Goal: Check status: Check status

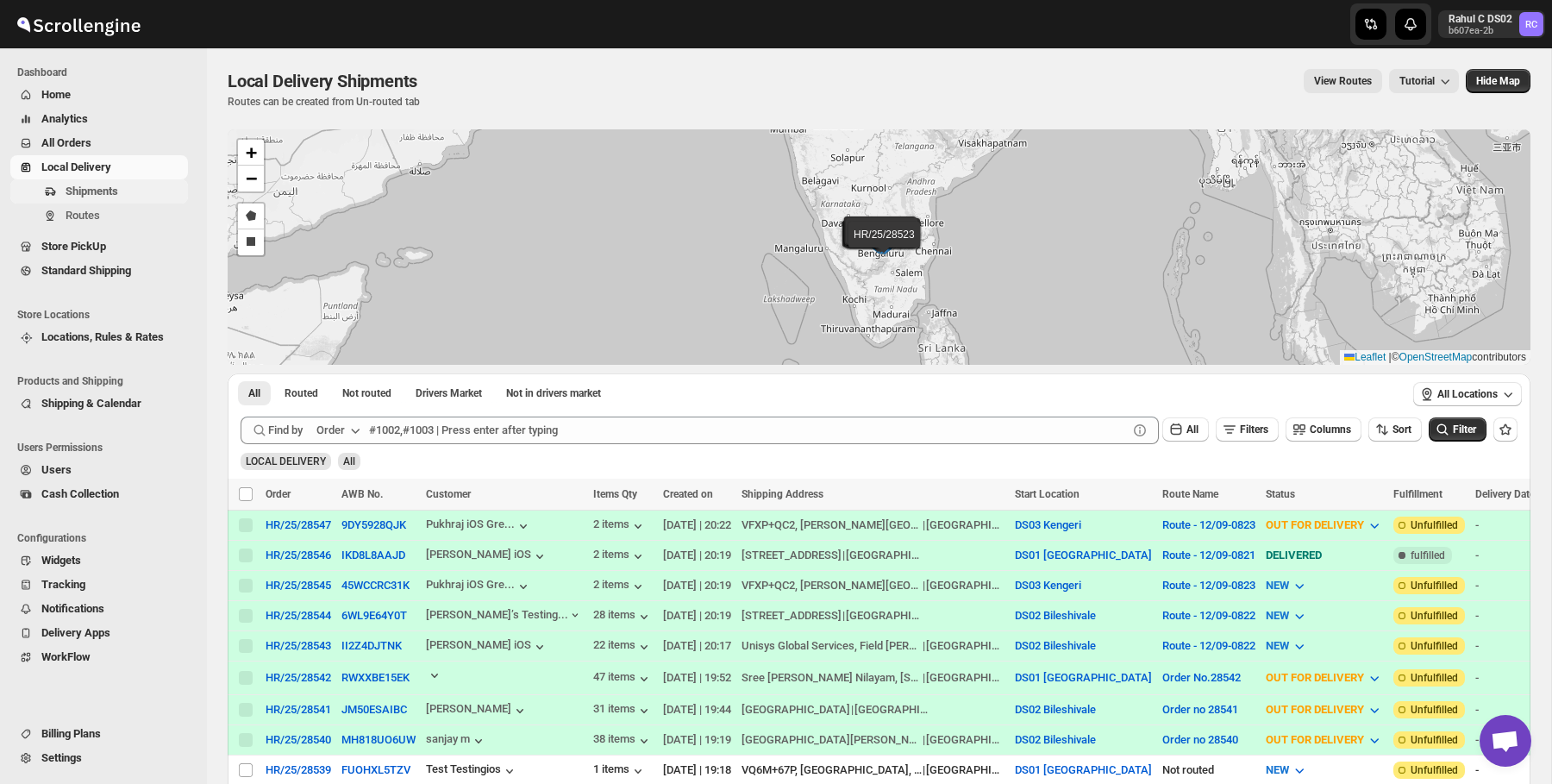
click at [129, 187] on span "Shipments" at bounding box center [125, 191] width 119 height 17
click at [116, 217] on span "Routes" at bounding box center [125, 216] width 119 height 17
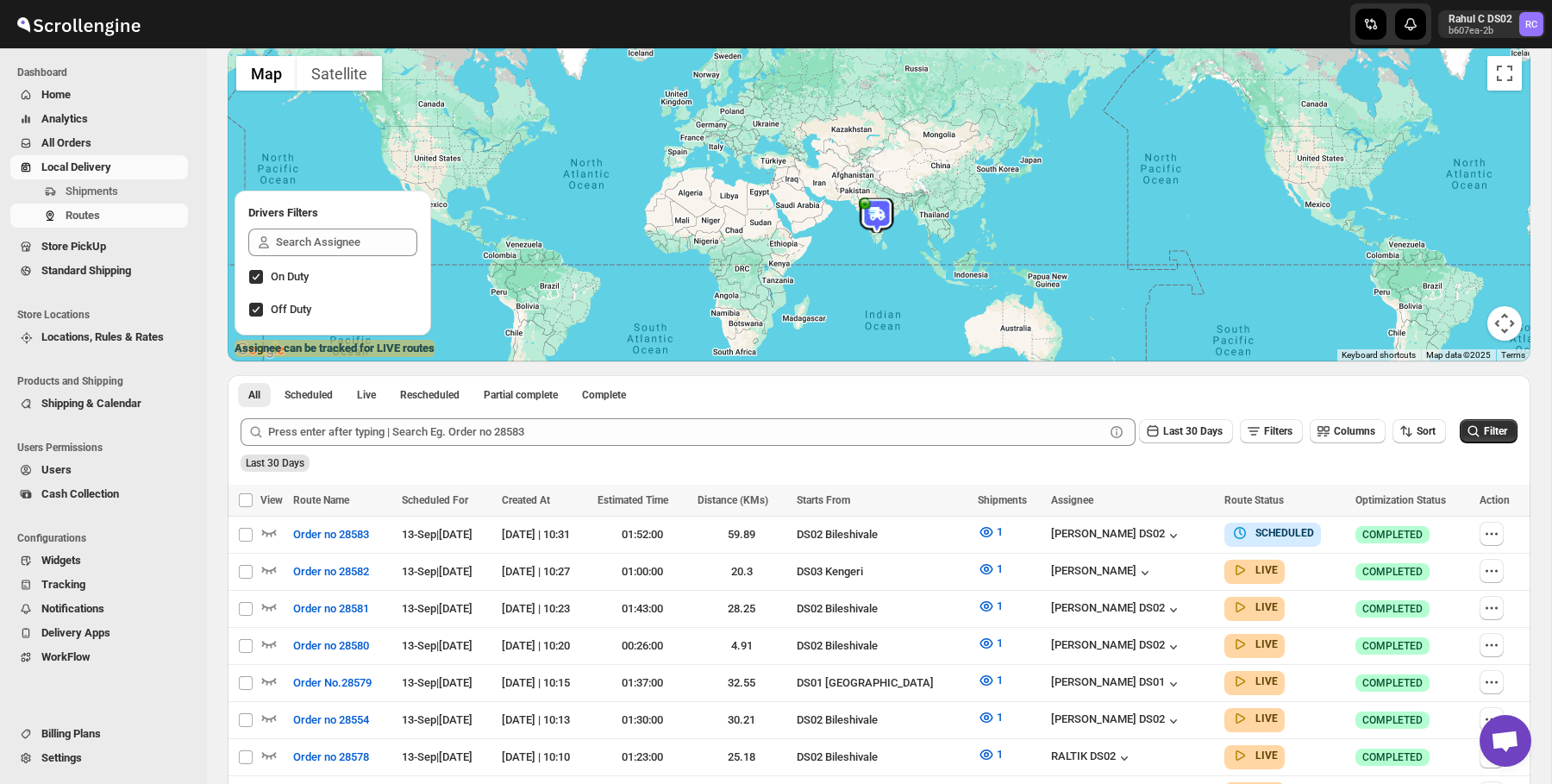
scroll to position [106, 0]
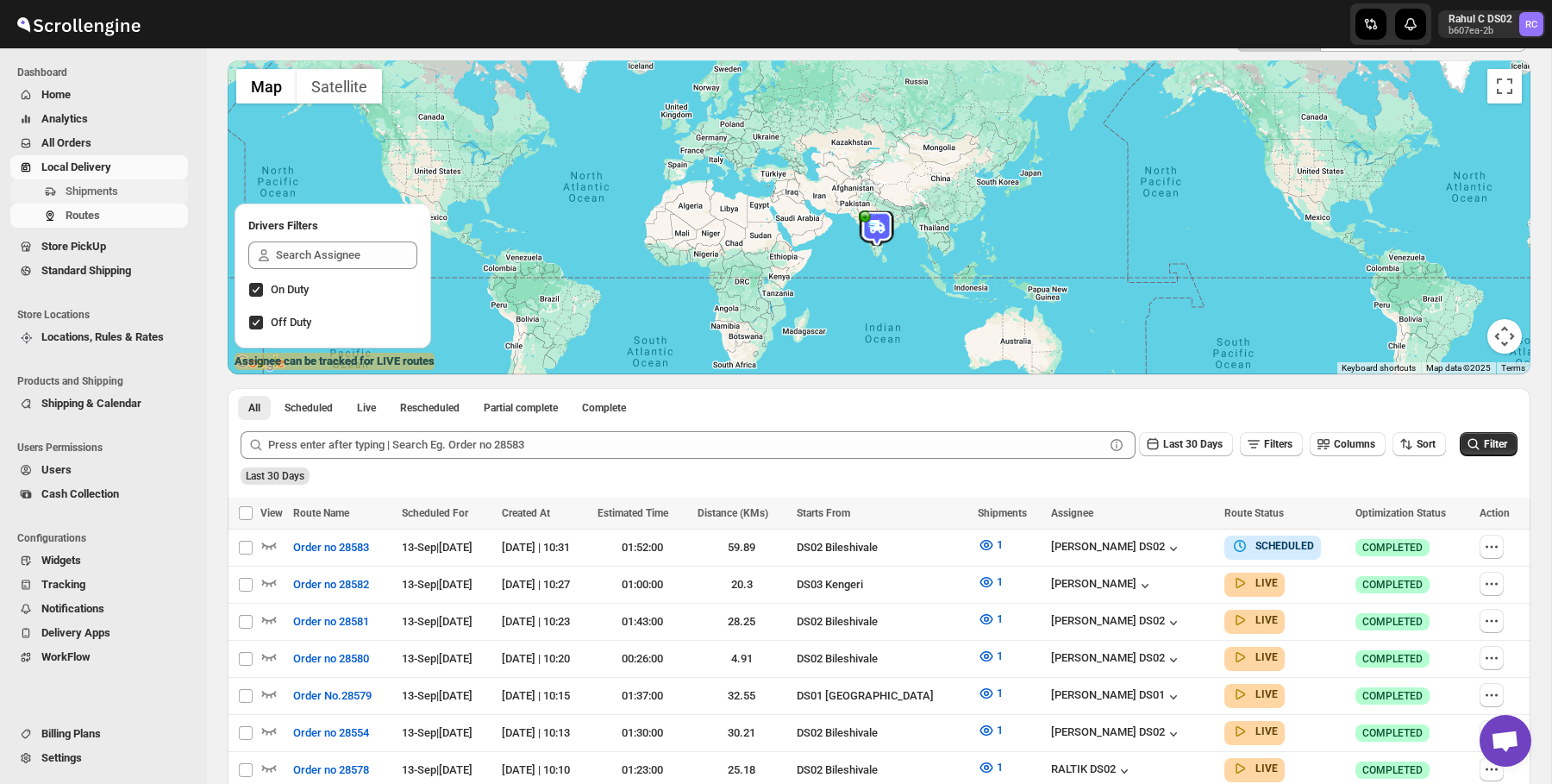
click at [127, 199] on span "Shipments" at bounding box center [125, 191] width 119 height 17
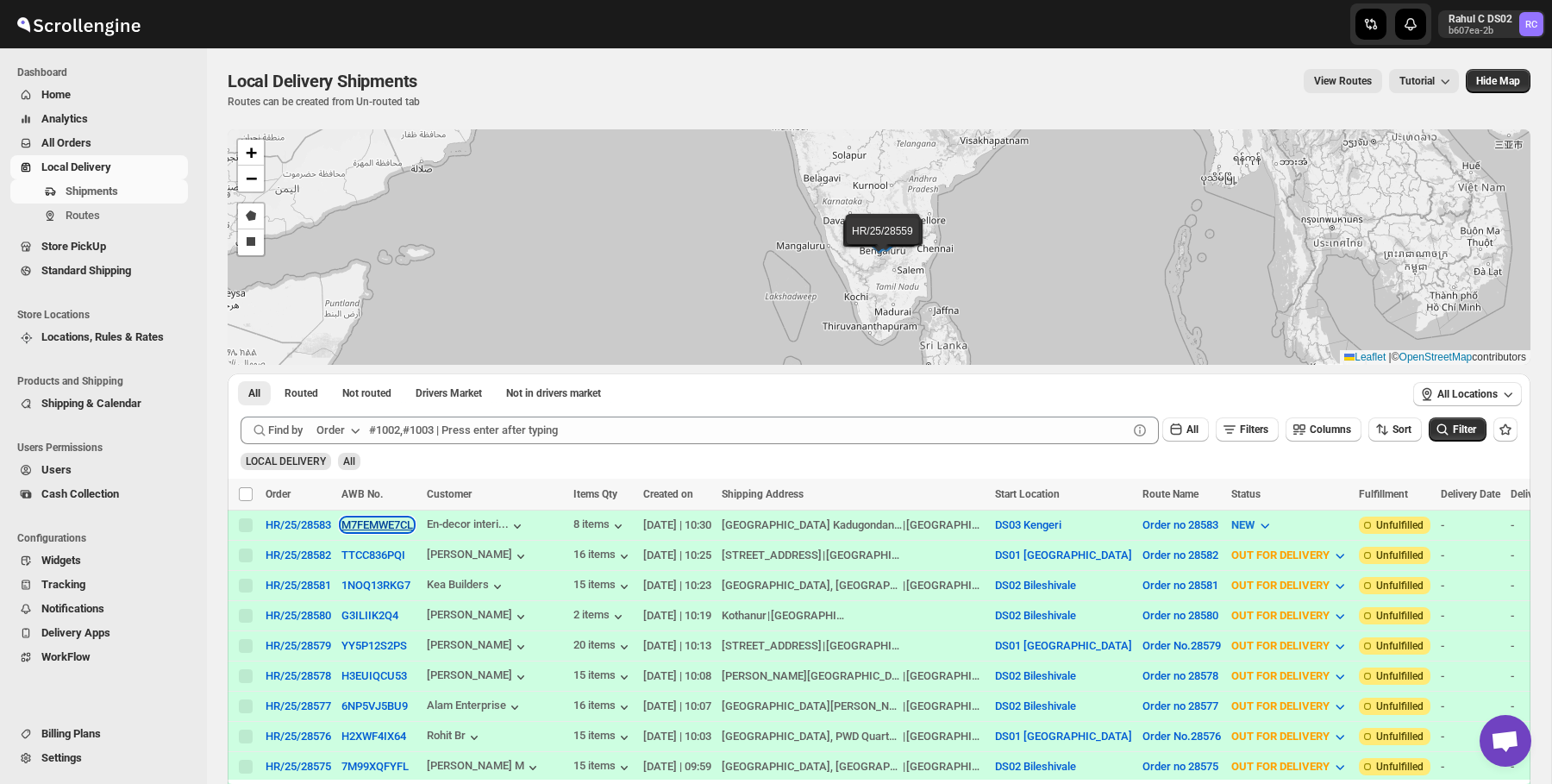
click at [354, 524] on button "M7FEMWE7CL" at bounding box center [376, 525] width 71 height 13
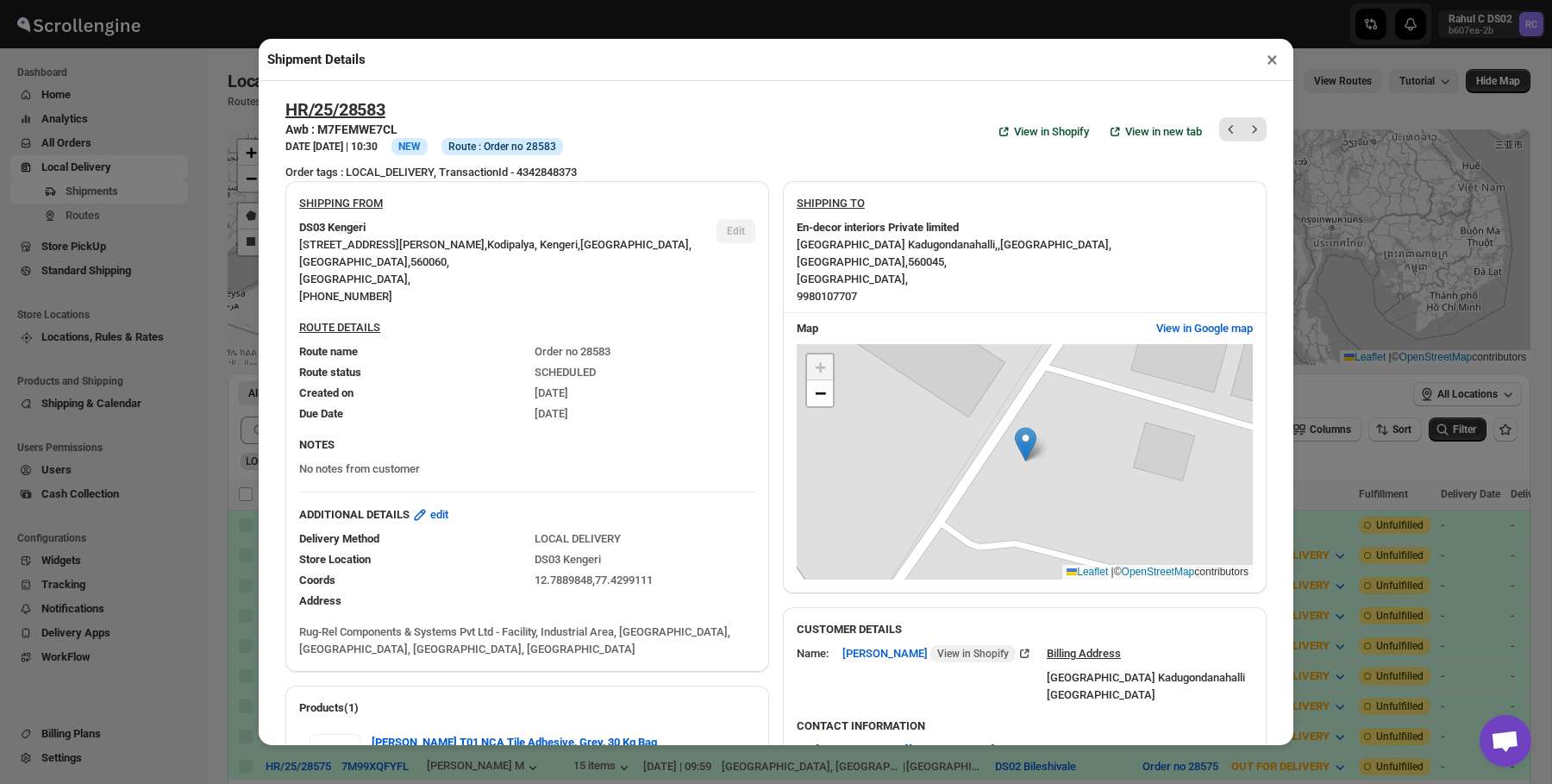
click at [209, 206] on div "Shipment Details × HR/25/28583 Awb : M7FEMWE7CL DATE [DATE] | 10:30 Info NEW In…" at bounding box center [776, 392] width 1552 height 784
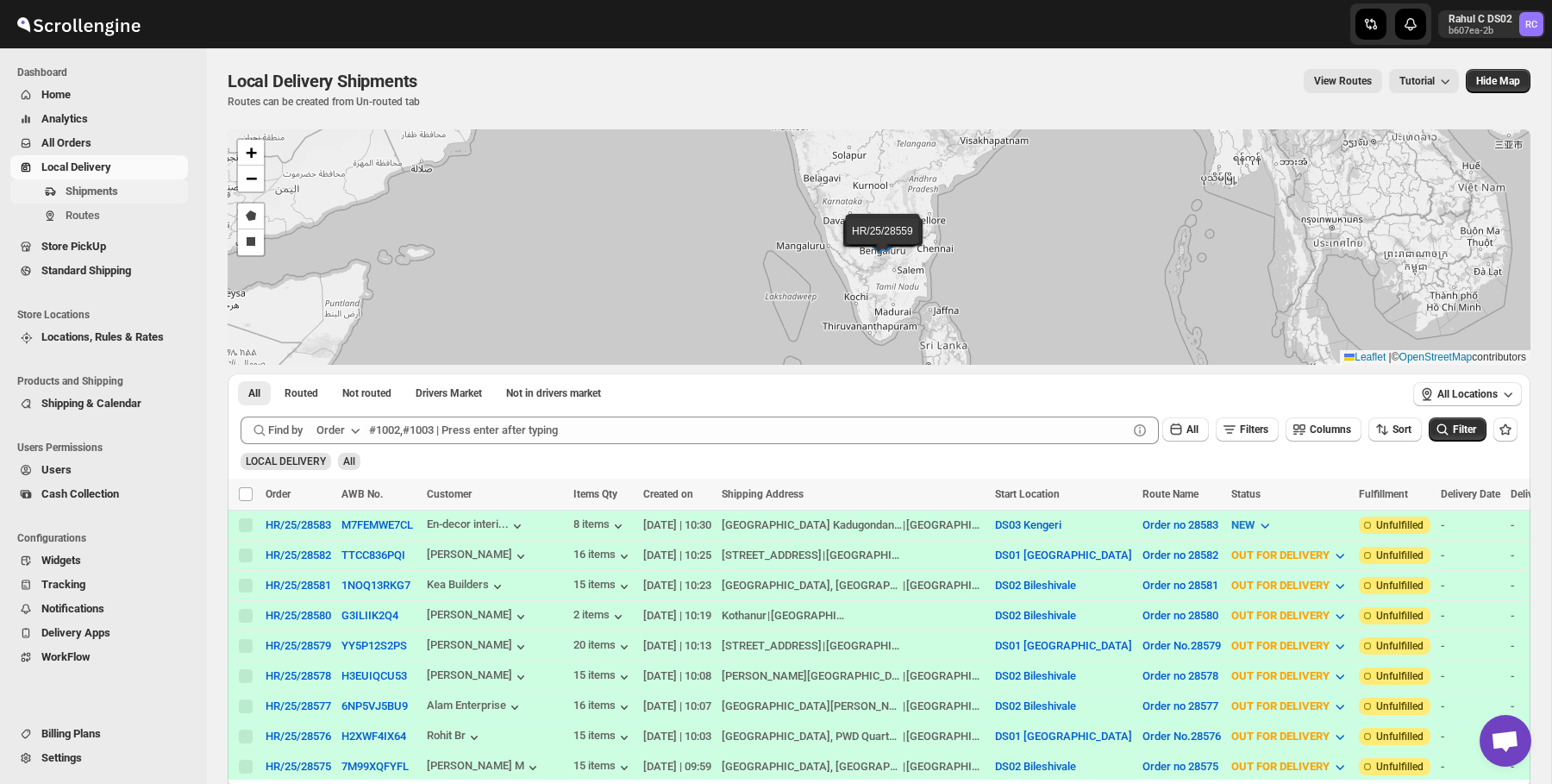
click at [170, 197] on span "Shipments" at bounding box center [125, 191] width 119 height 17
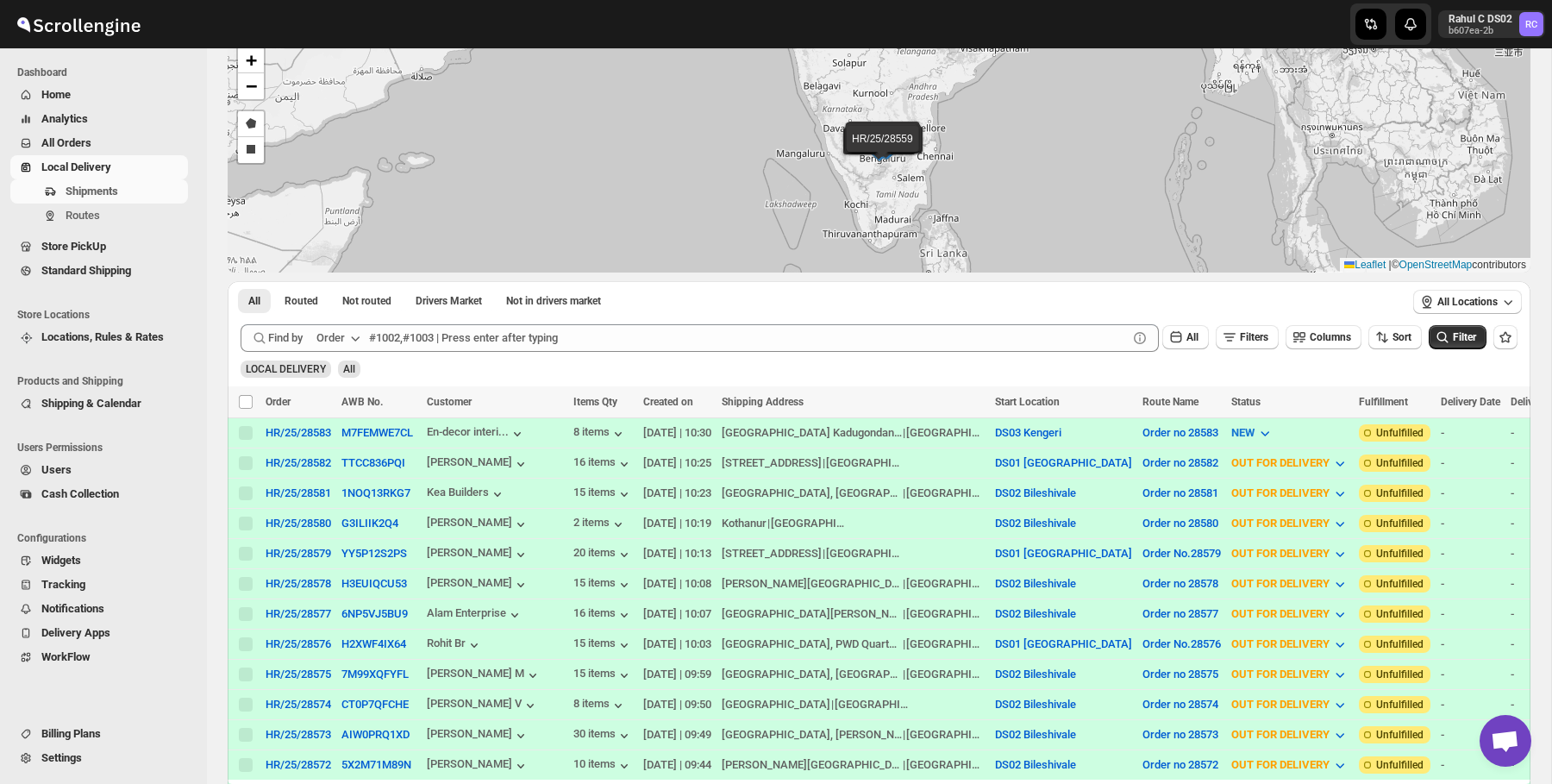
scroll to position [93, 0]
click at [311, 432] on div "HR/25/28583" at bounding box center [297, 431] width 66 height 13
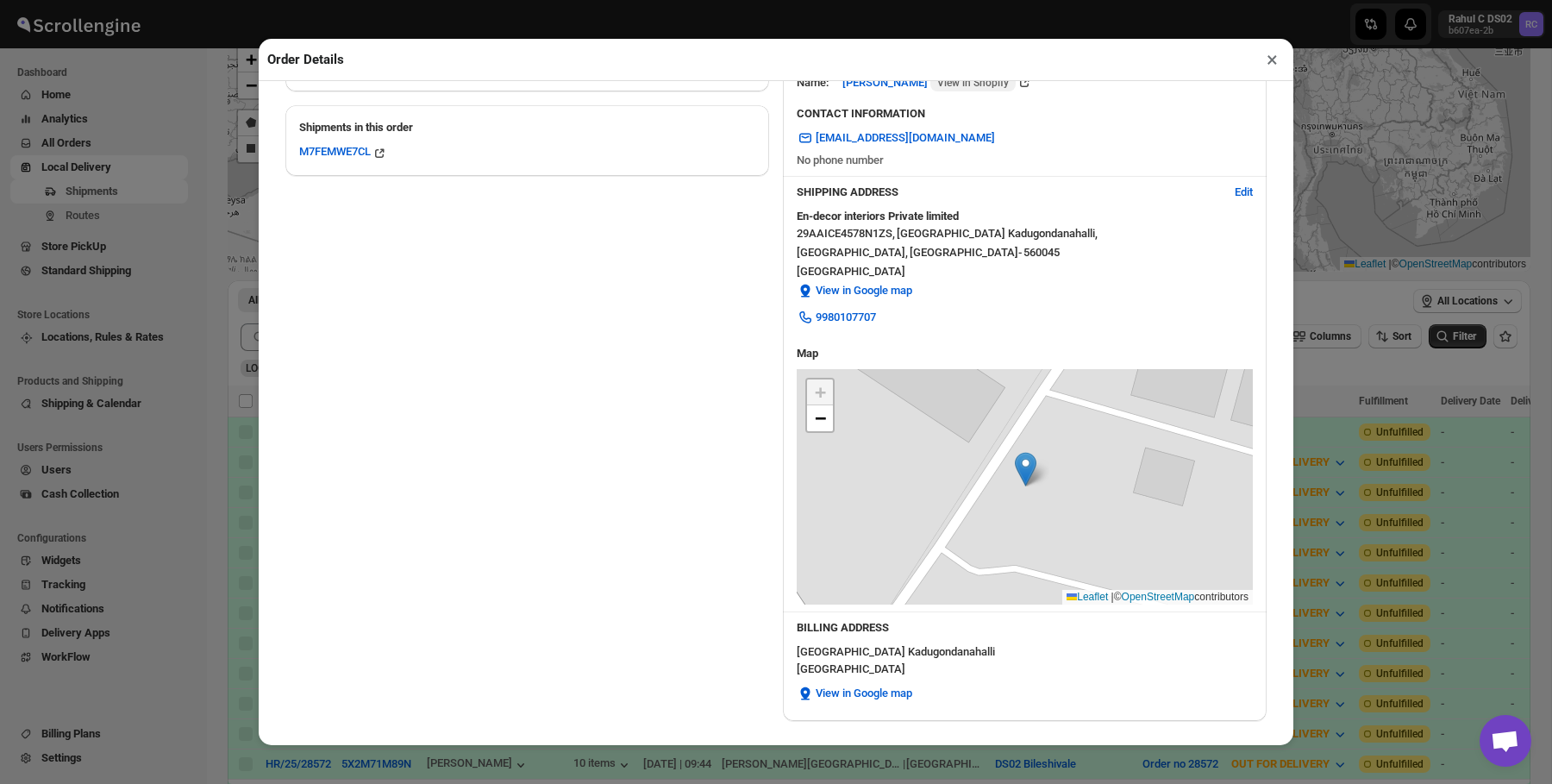
scroll to position [382, 0]
click at [816, 417] on span "−" at bounding box center [820, 416] width 11 height 22
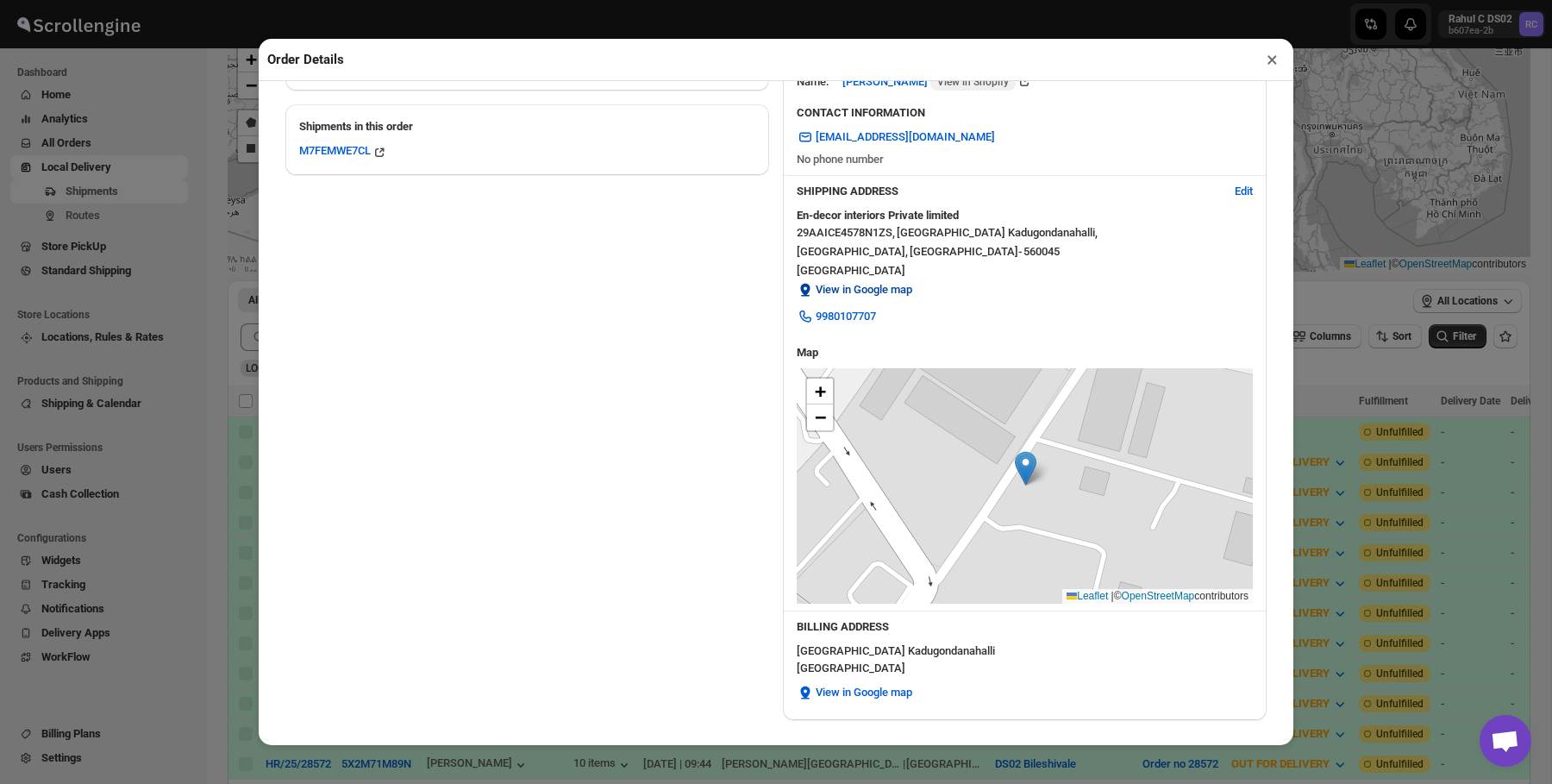
click at [888, 286] on span "View in Google map" at bounding box center [864, 290] width 97 height 17
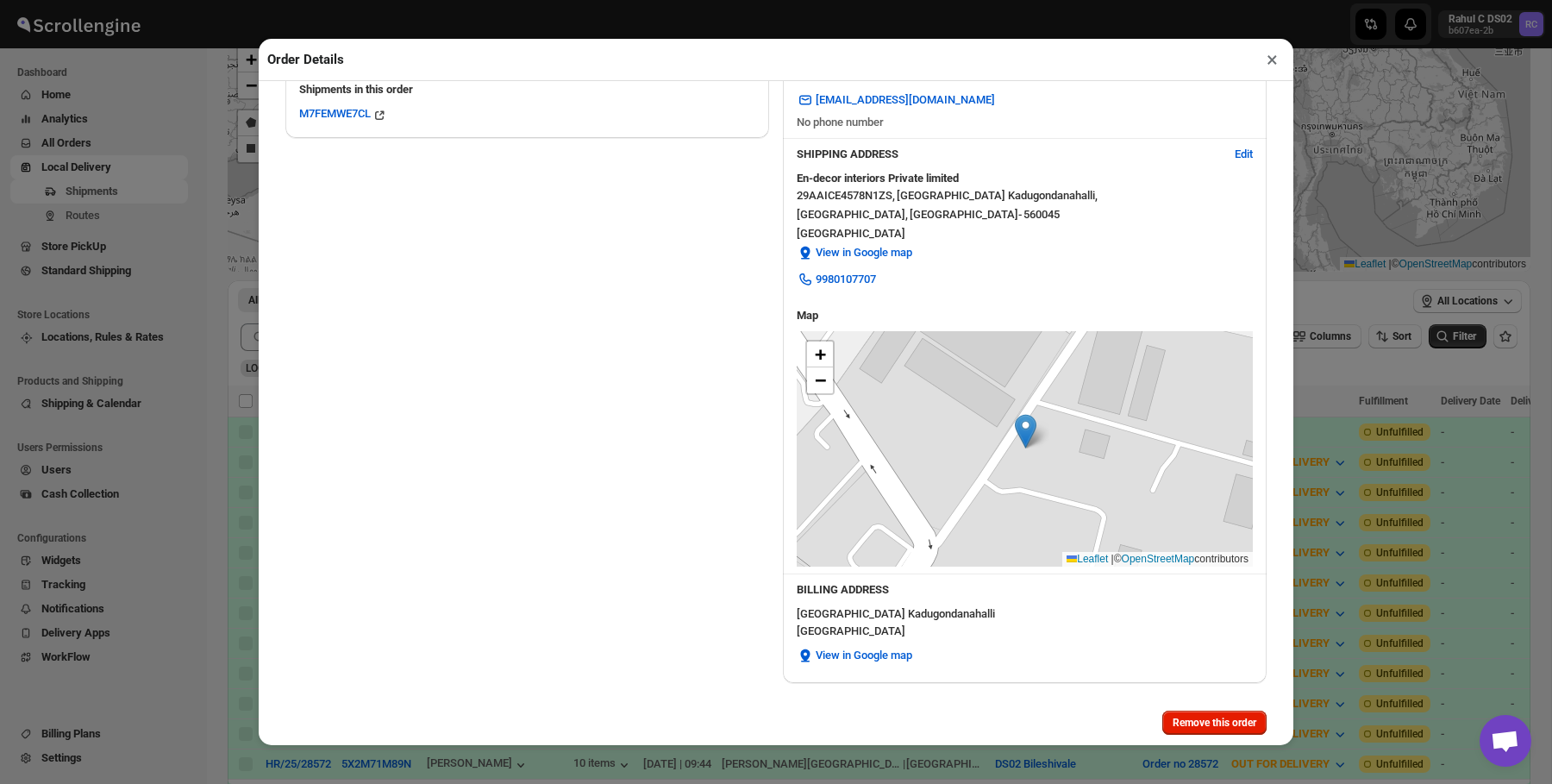
scroll to position [445, 0]
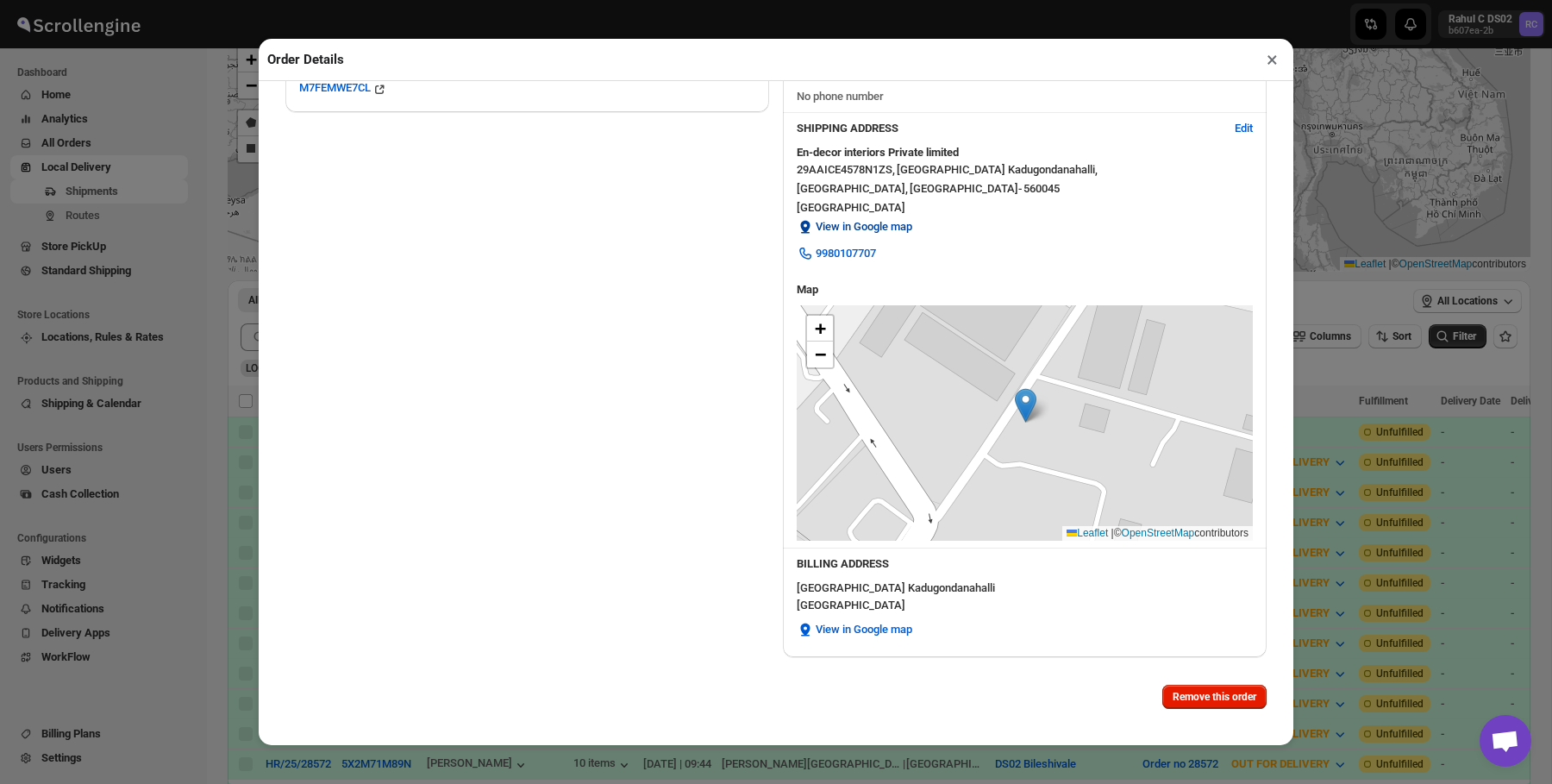
click at [899, 228] on span "View in Google map" at bounding box center [864, 227] width 97 height 17
click at [175, 182] on div "Order Details × Order HR/25/28583 View in shopify View in new tab Order Placed …" at bounding box center [776, 392] width 1552 height 784
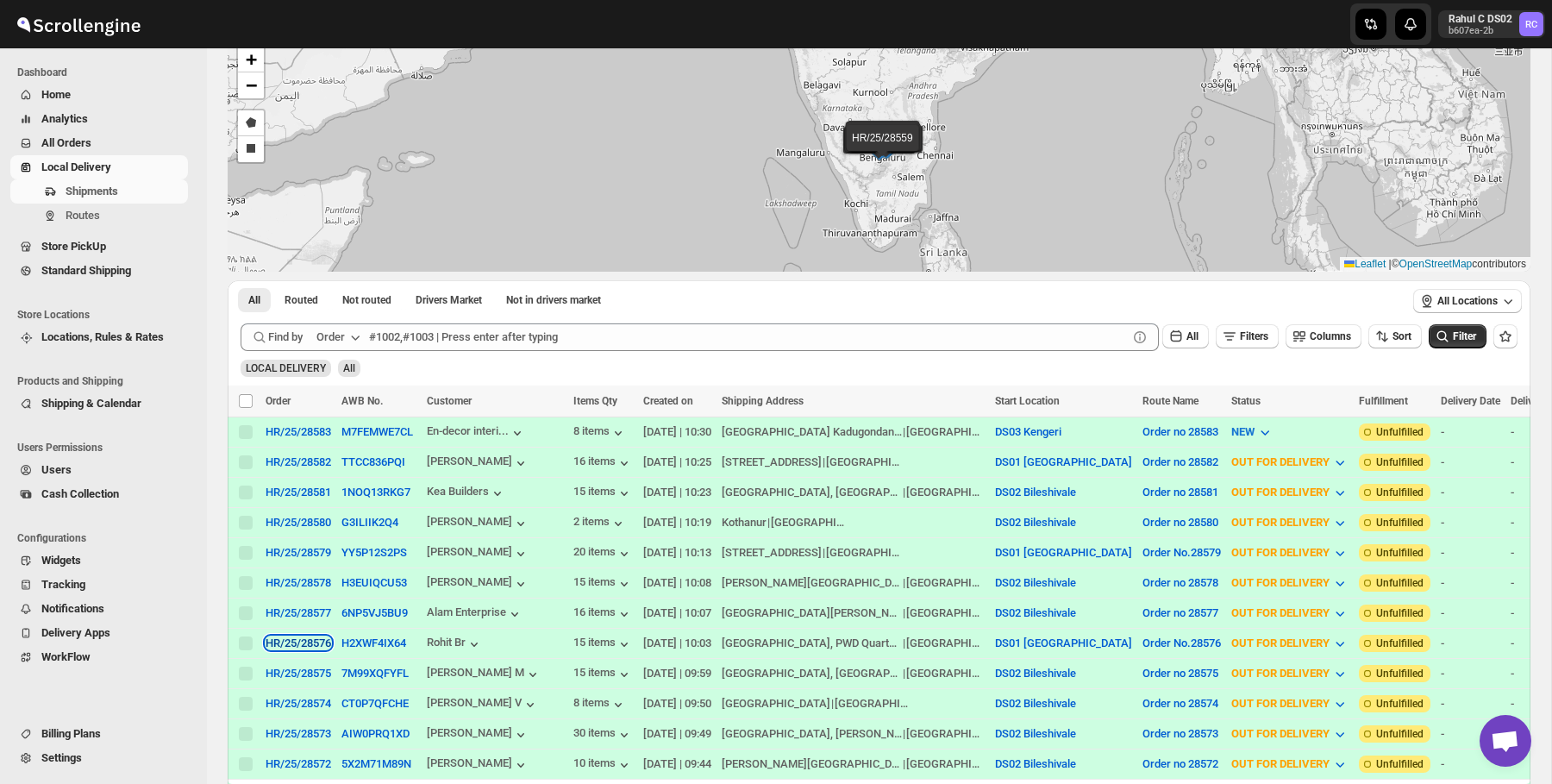
click at [331, 641] on div "HR/25/28576" at bounding box center [297, 643] width 66 height 13
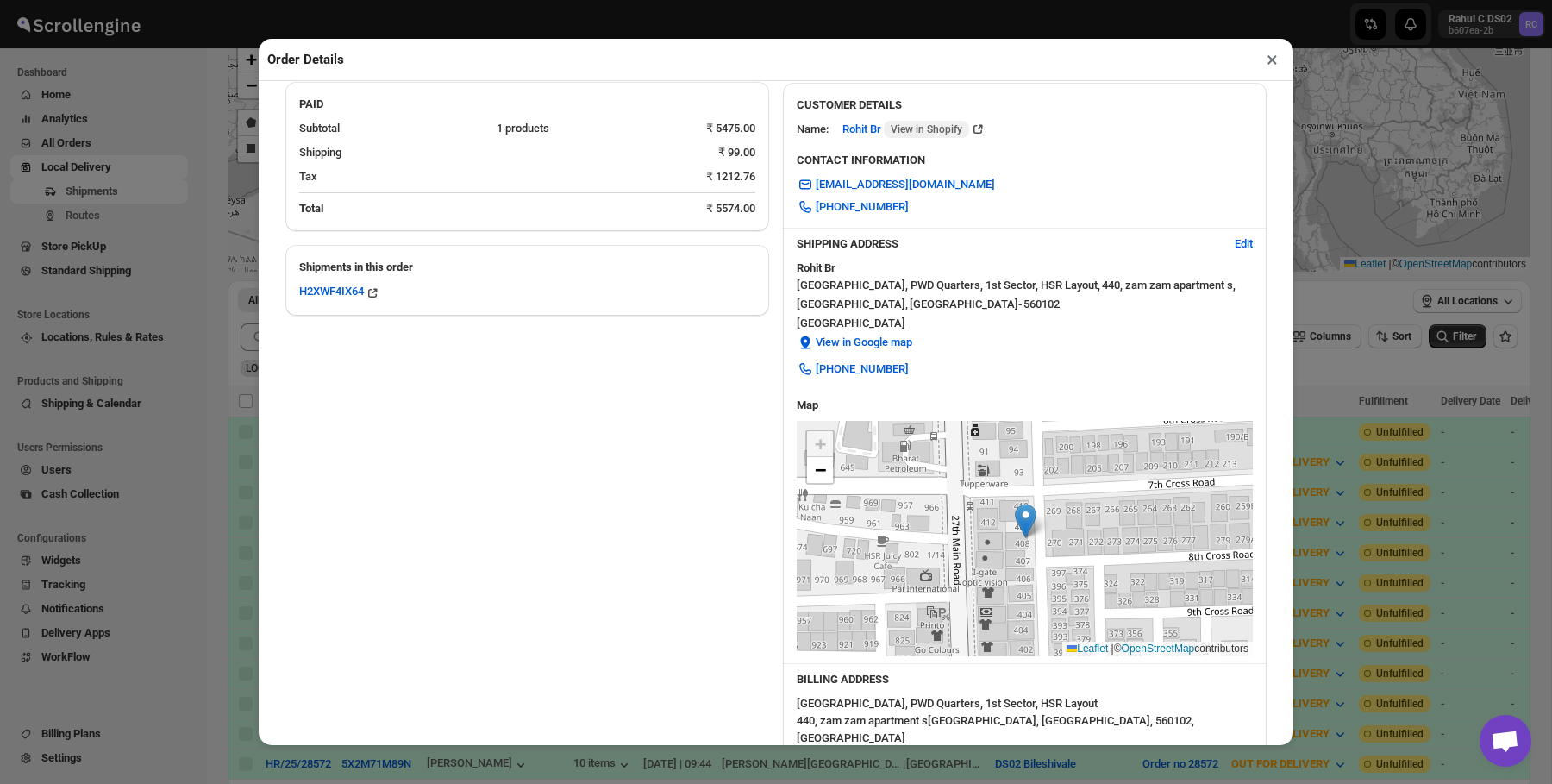
scroll to position [222, 0]
click at [894, 342] on span "View in Google map" at bounding box center [864, 344] width 97 height 17
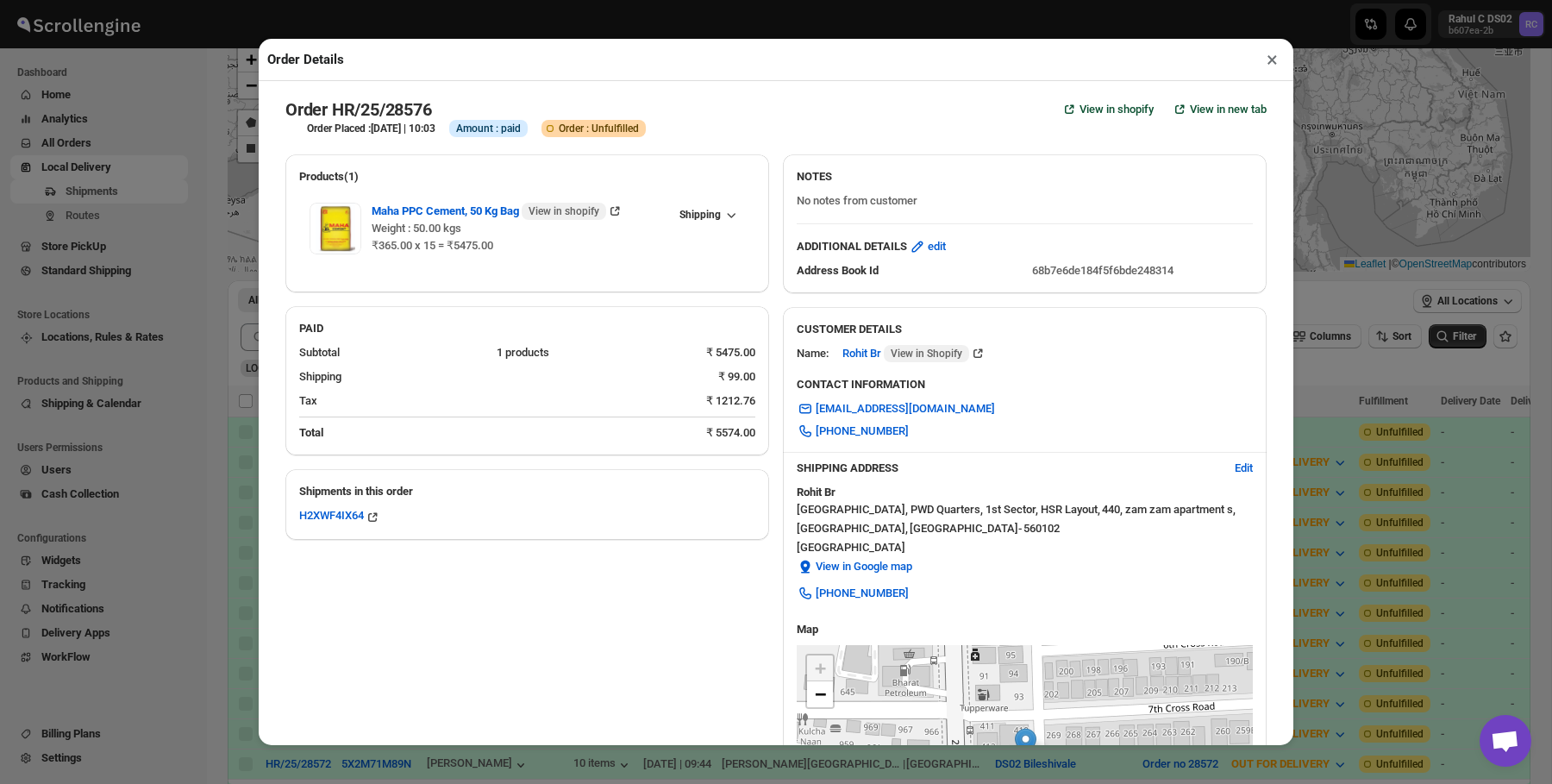
click at [164, 376] on div "Order Details × Order HR/25/28576 View in shopify View in new tab Order Placed …" at bounding box center [776, 392] width 1552 height 784
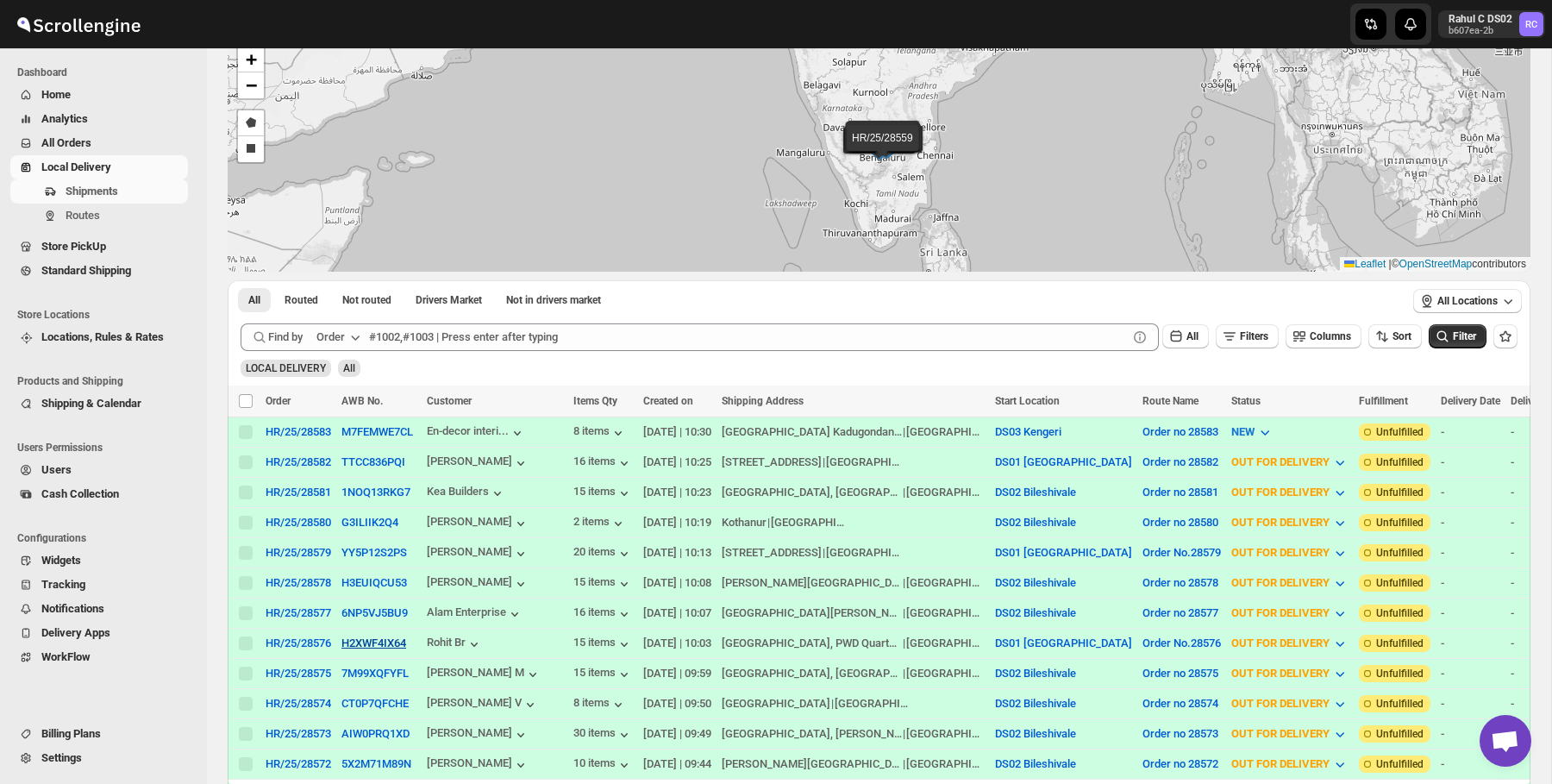
scroll to position [623, 0]
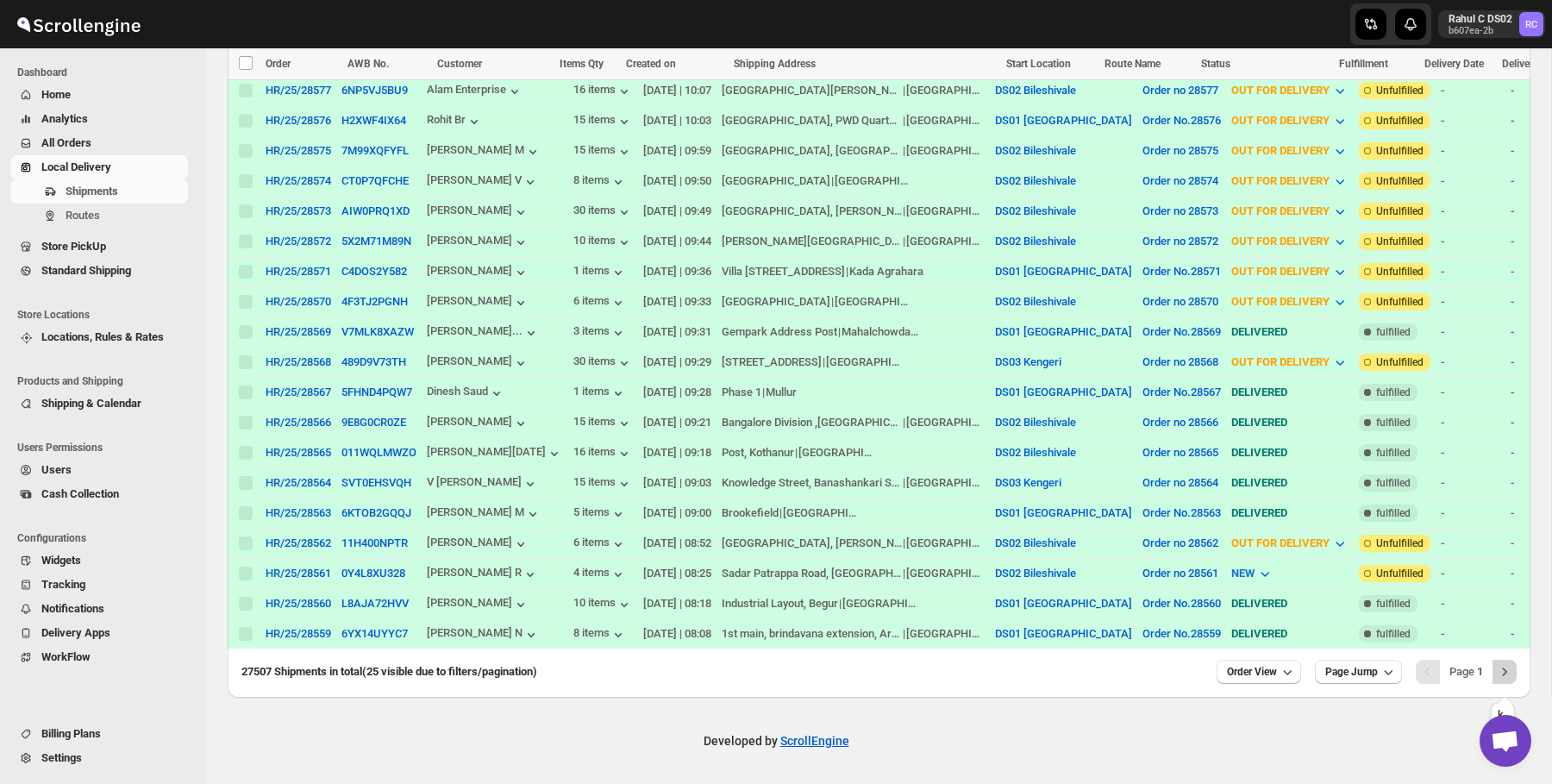
click at [1496, 679] on icon "Next" at bounding box center [1504, 672] width 17 height 17
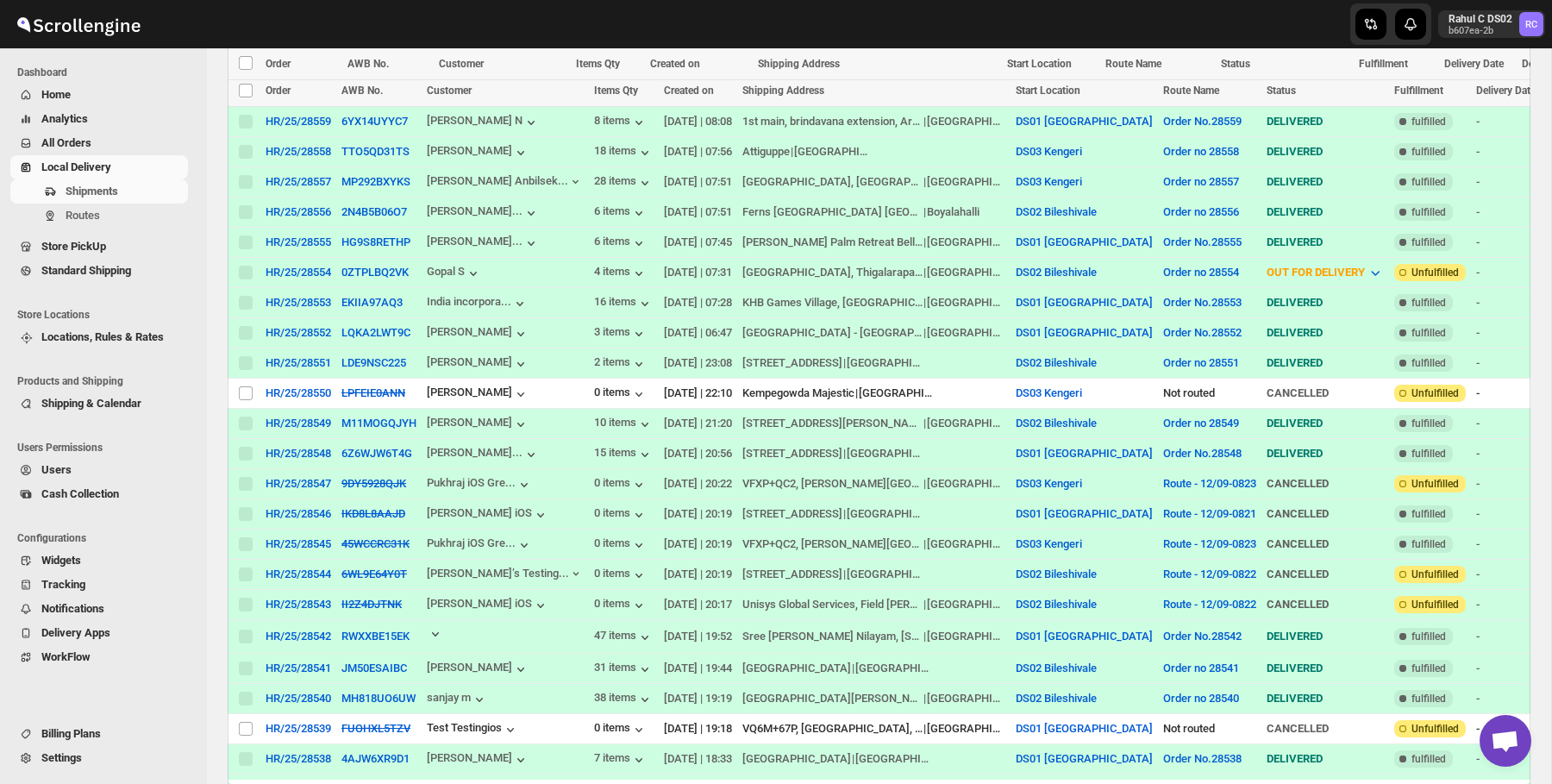
scroll to position [390, 0]
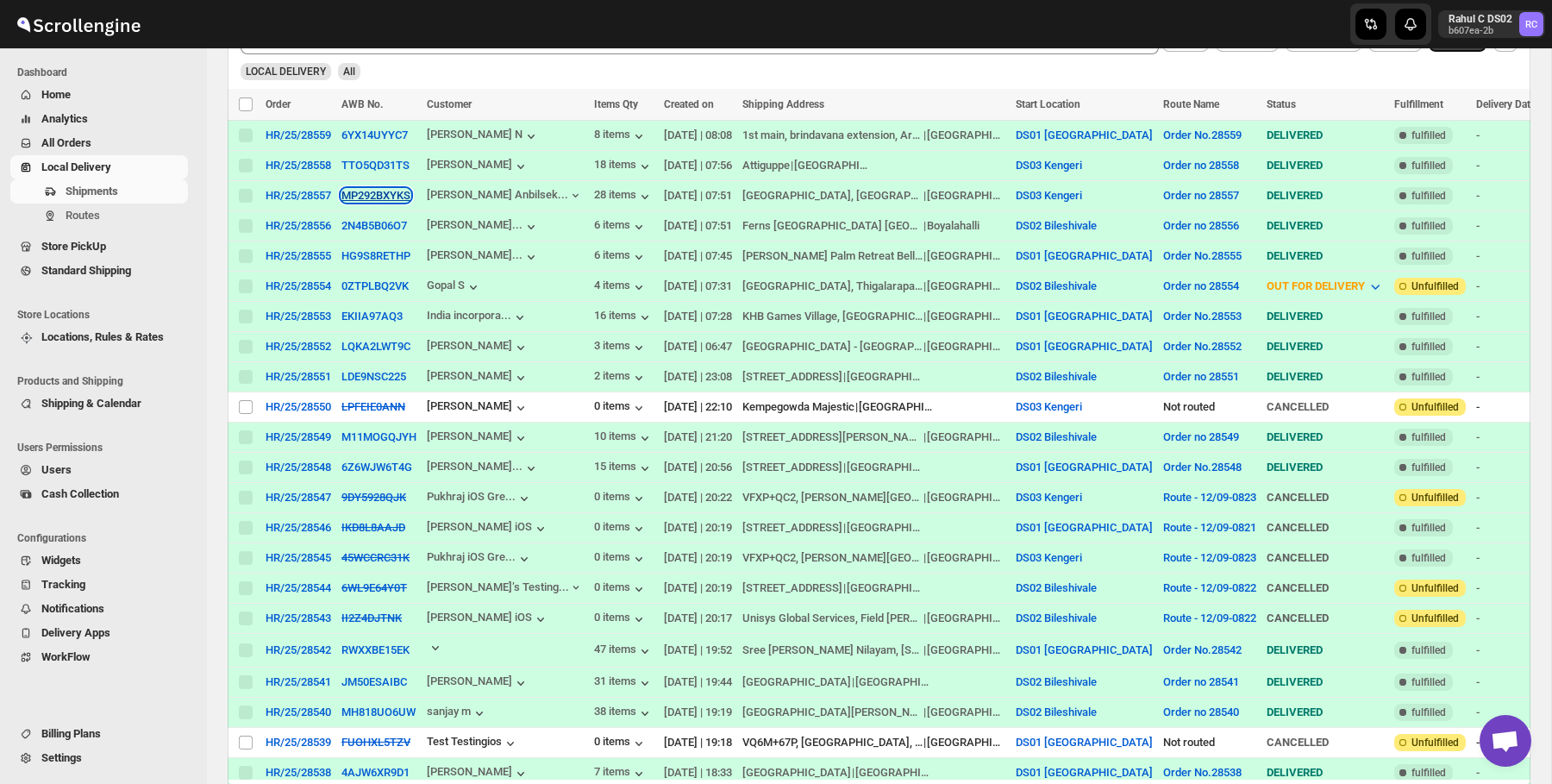
click at [392, 198] on button "MP292BXYKS" at bounding box center [375, 196] width 69 height 13
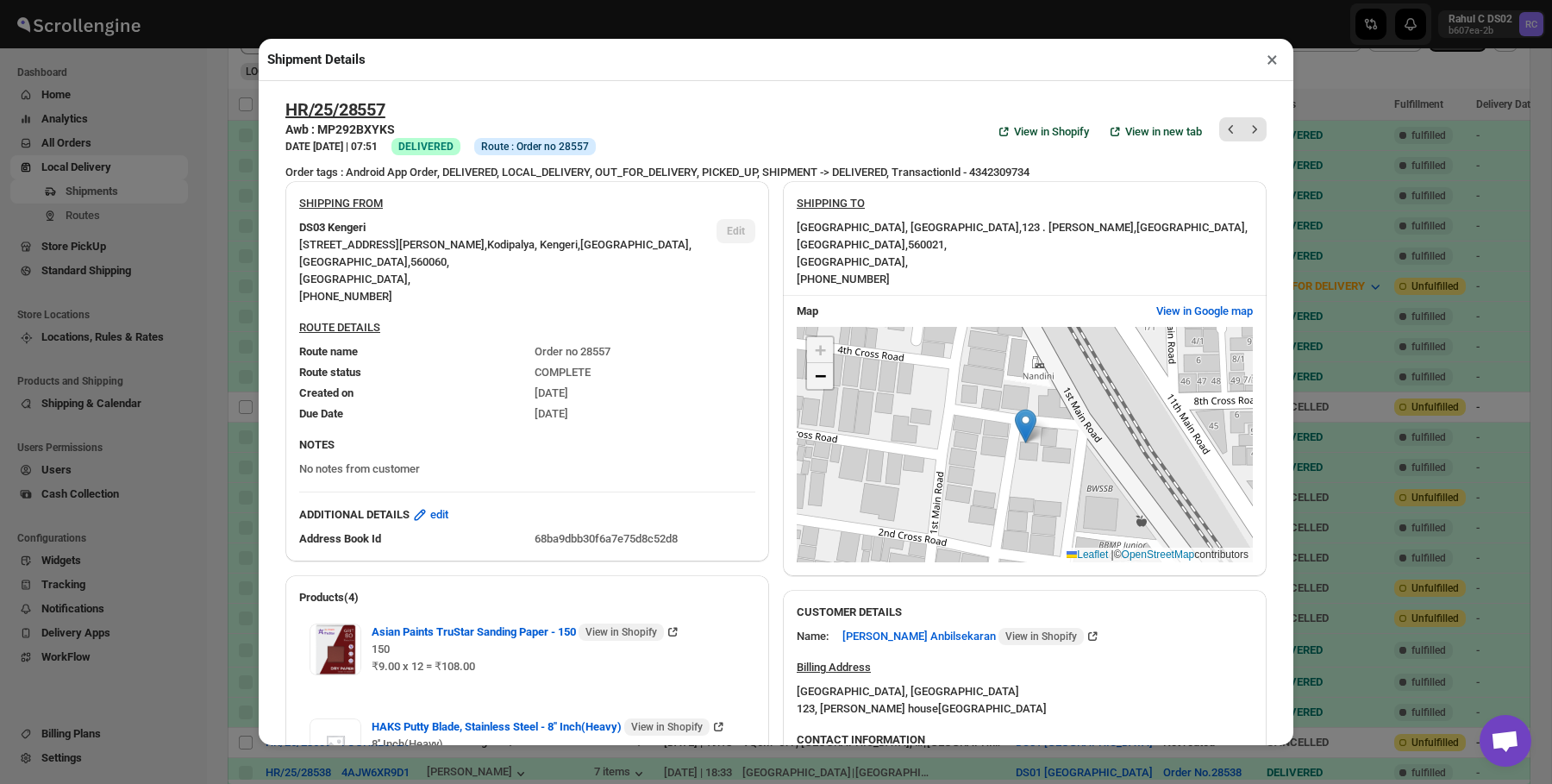
click at [813, 363] on link "−" at bounding box center [819, 375] width 26 height 26
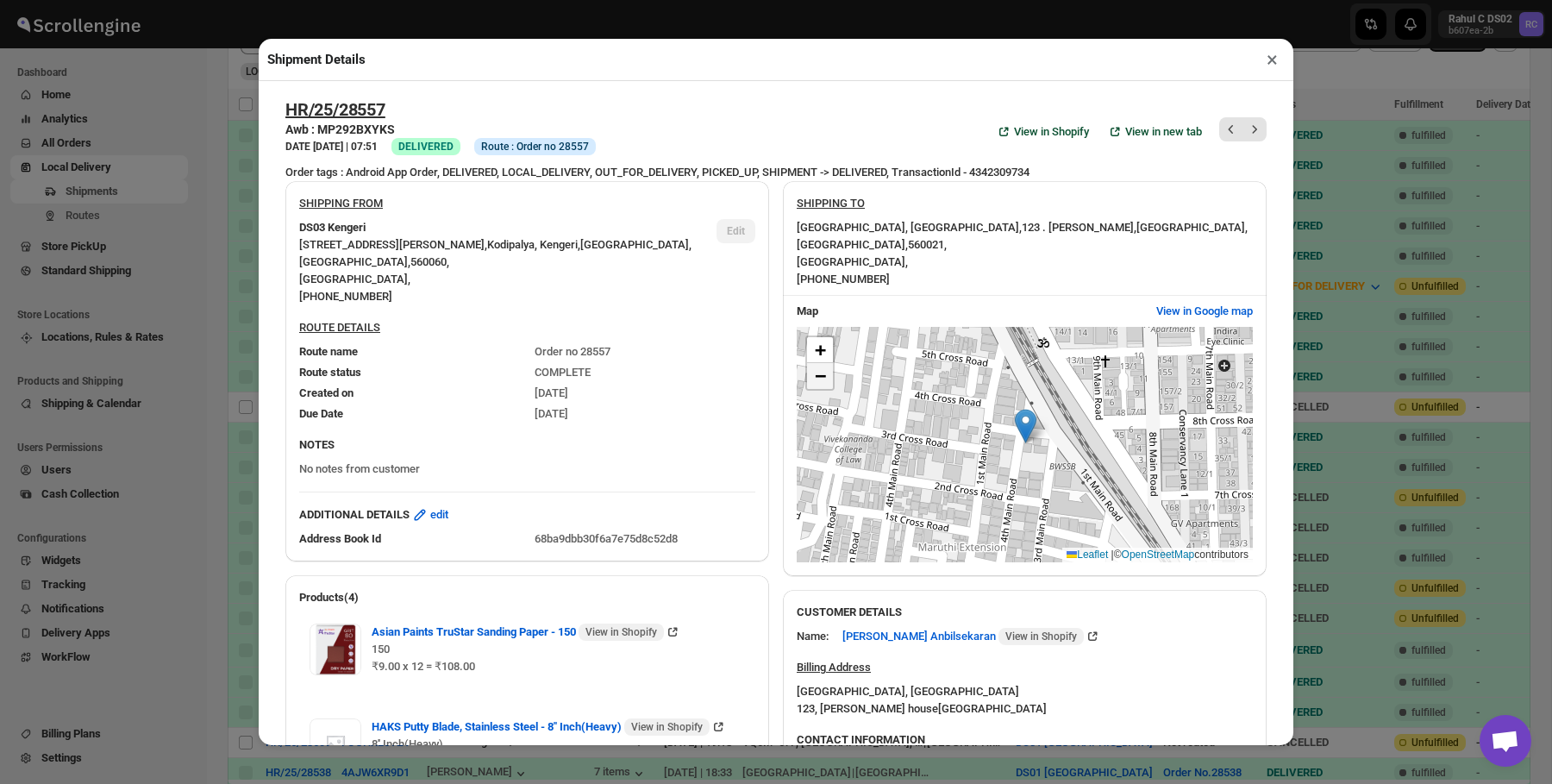
click at [823, 365] on span "−" at bounding box center [820, 375] width 11 height 22
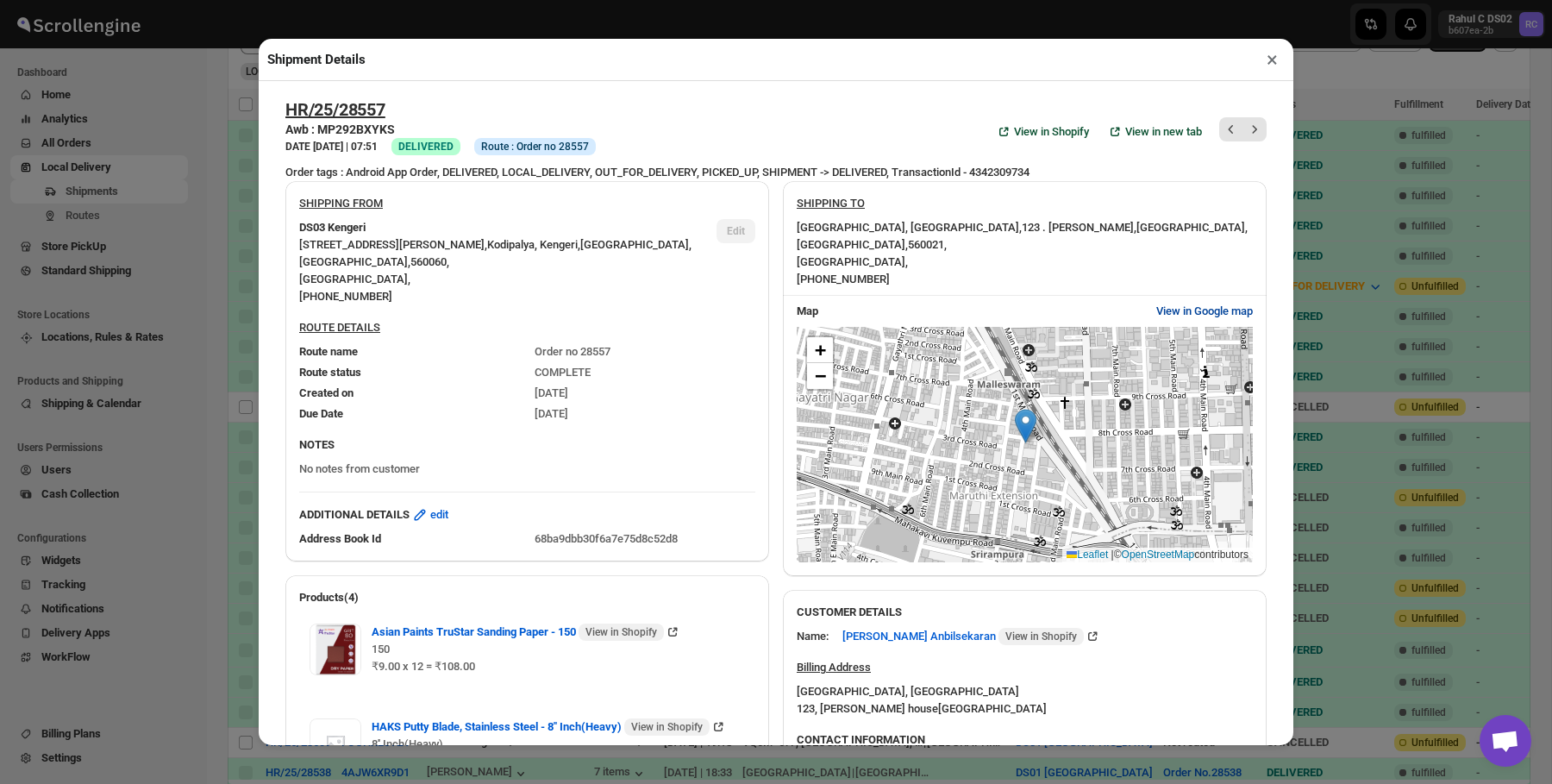
click at [1179, 302] on span "View in Google map" at bounding box center [1205, 311] width 97 height 17
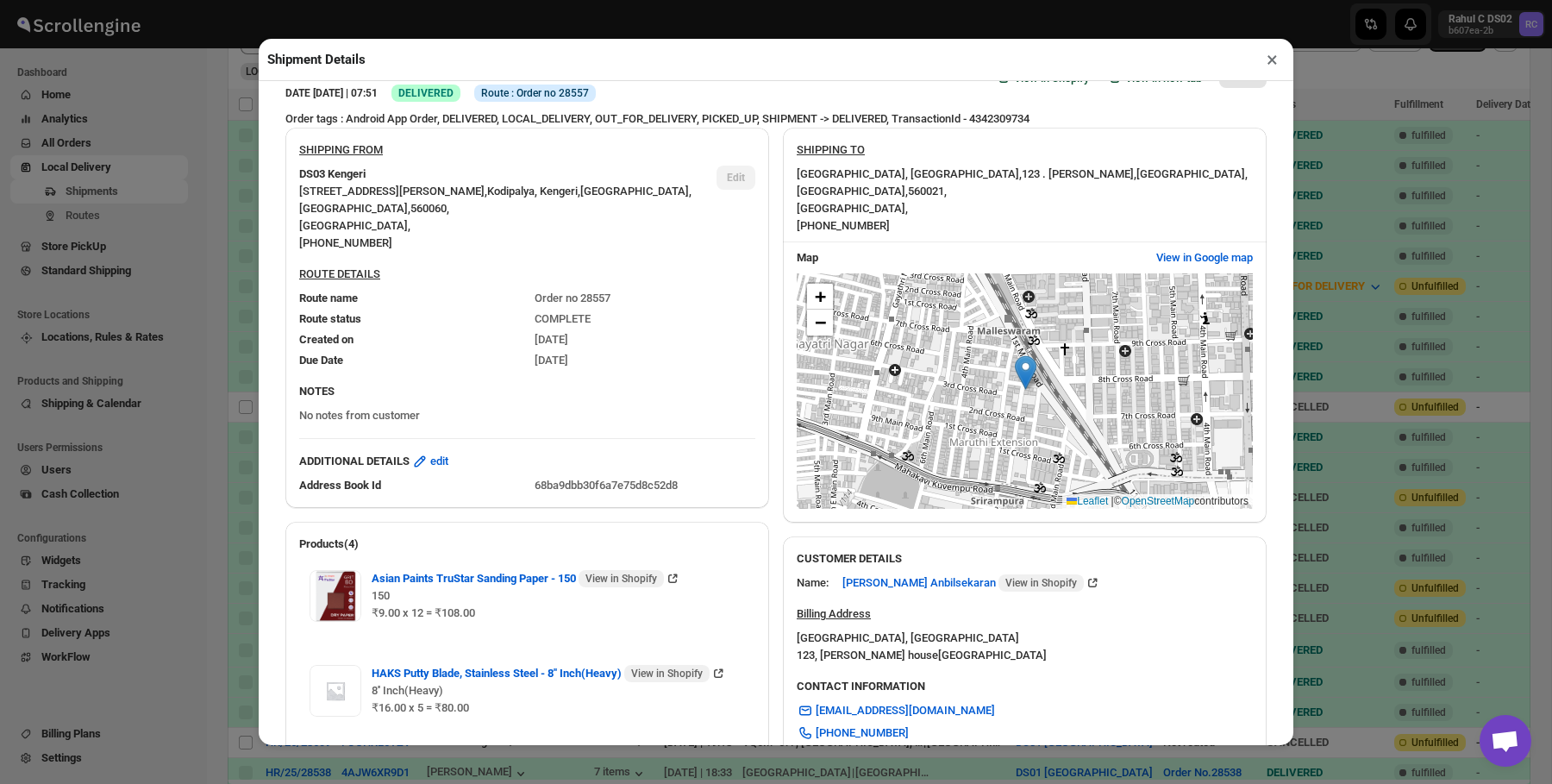
scroll to position [67, 0]
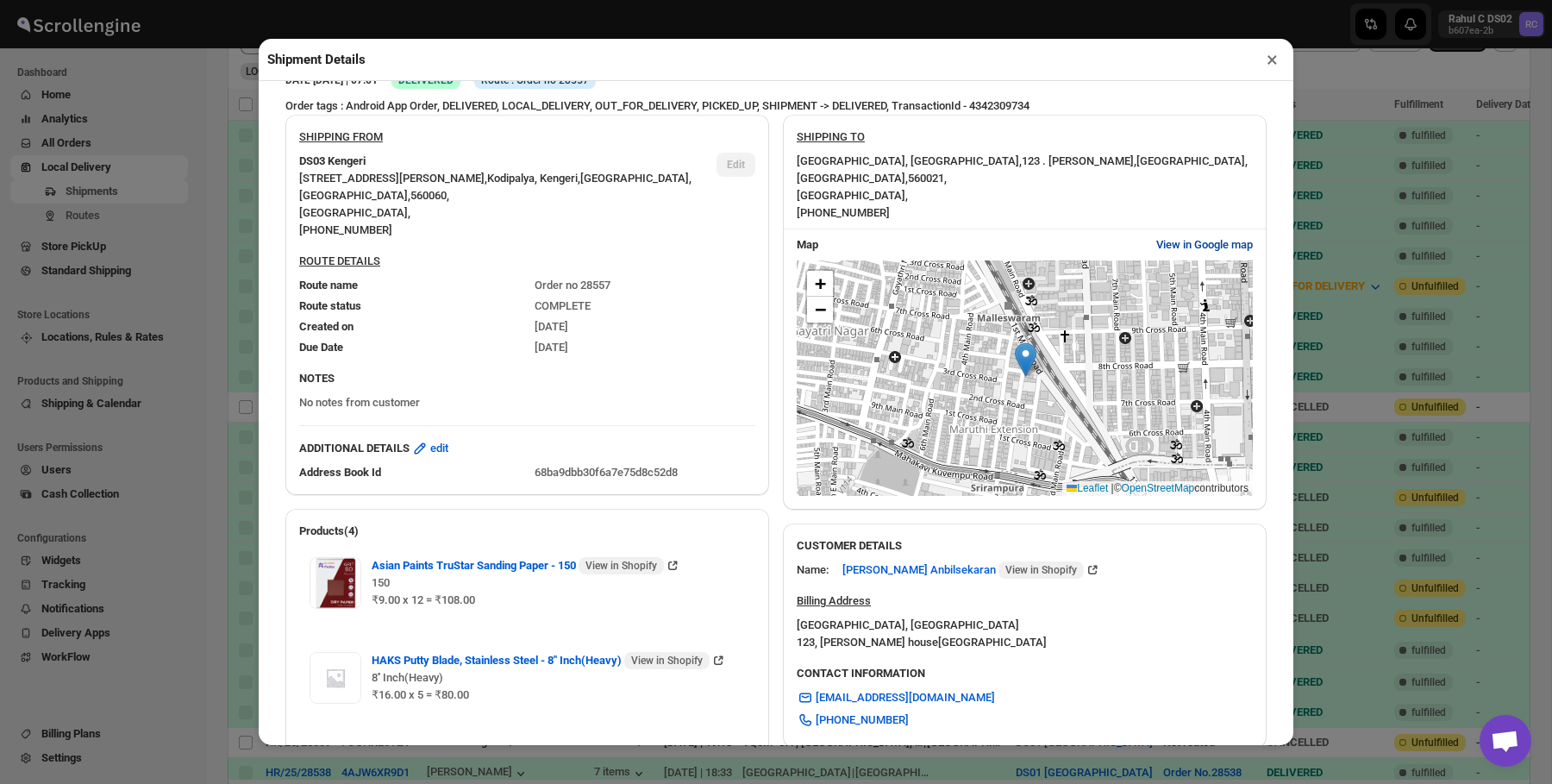
click at [1162, 237] on span "View in Google map" at bounding box center [1205, 245] width 97 height 17
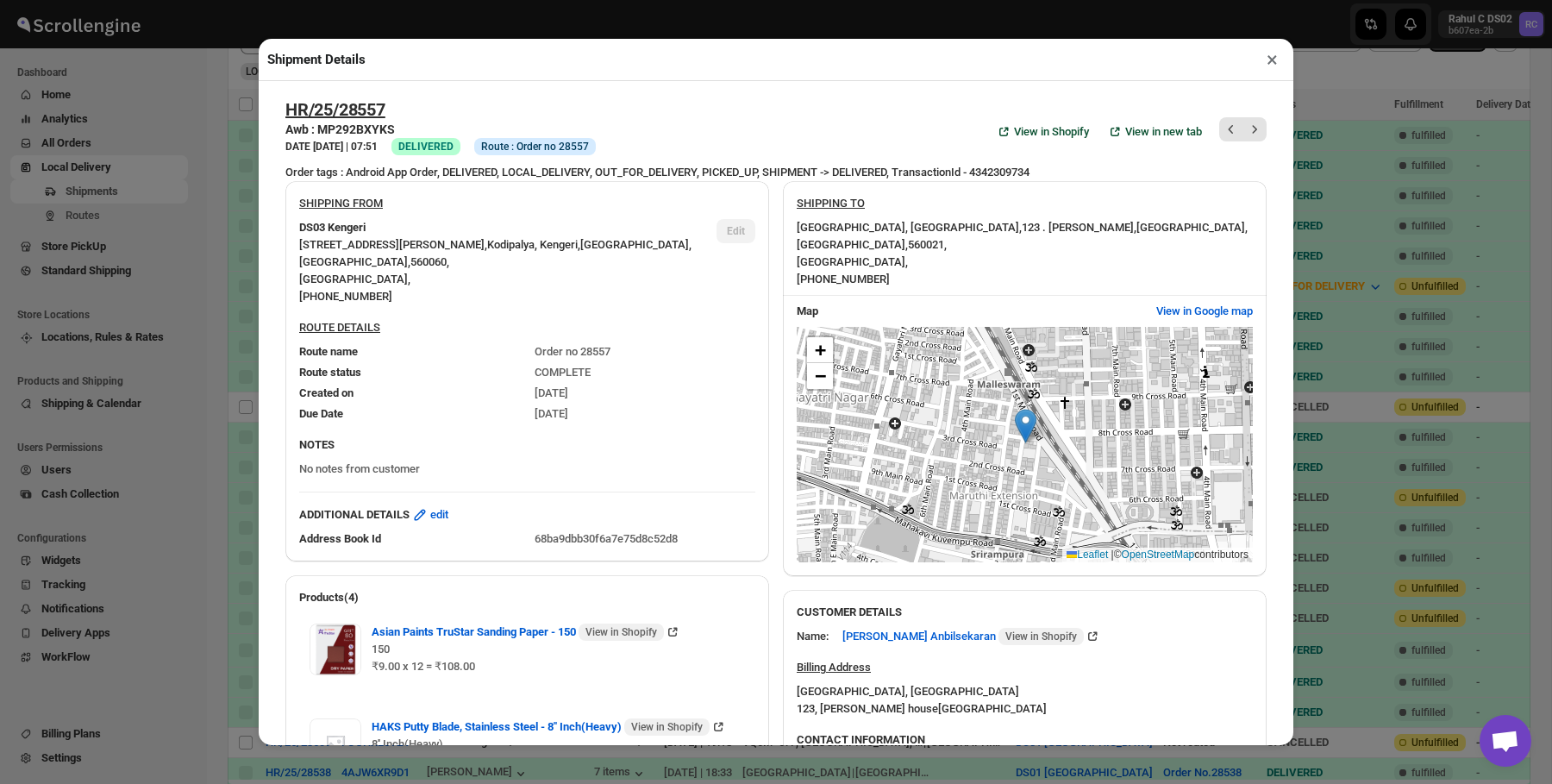
click at [1024, 220] on div "[GEOGRAPHIC_DATA], [GEOGRAPHIC_DATA] , 123 . [PERSON_NAME][GEOGRAPHIC_DATA] , […" at bounding box center [1025, 253] width 456 height 69
click at [821, 369] on span "−" at bounding box center [820, 375] width 11 height 22
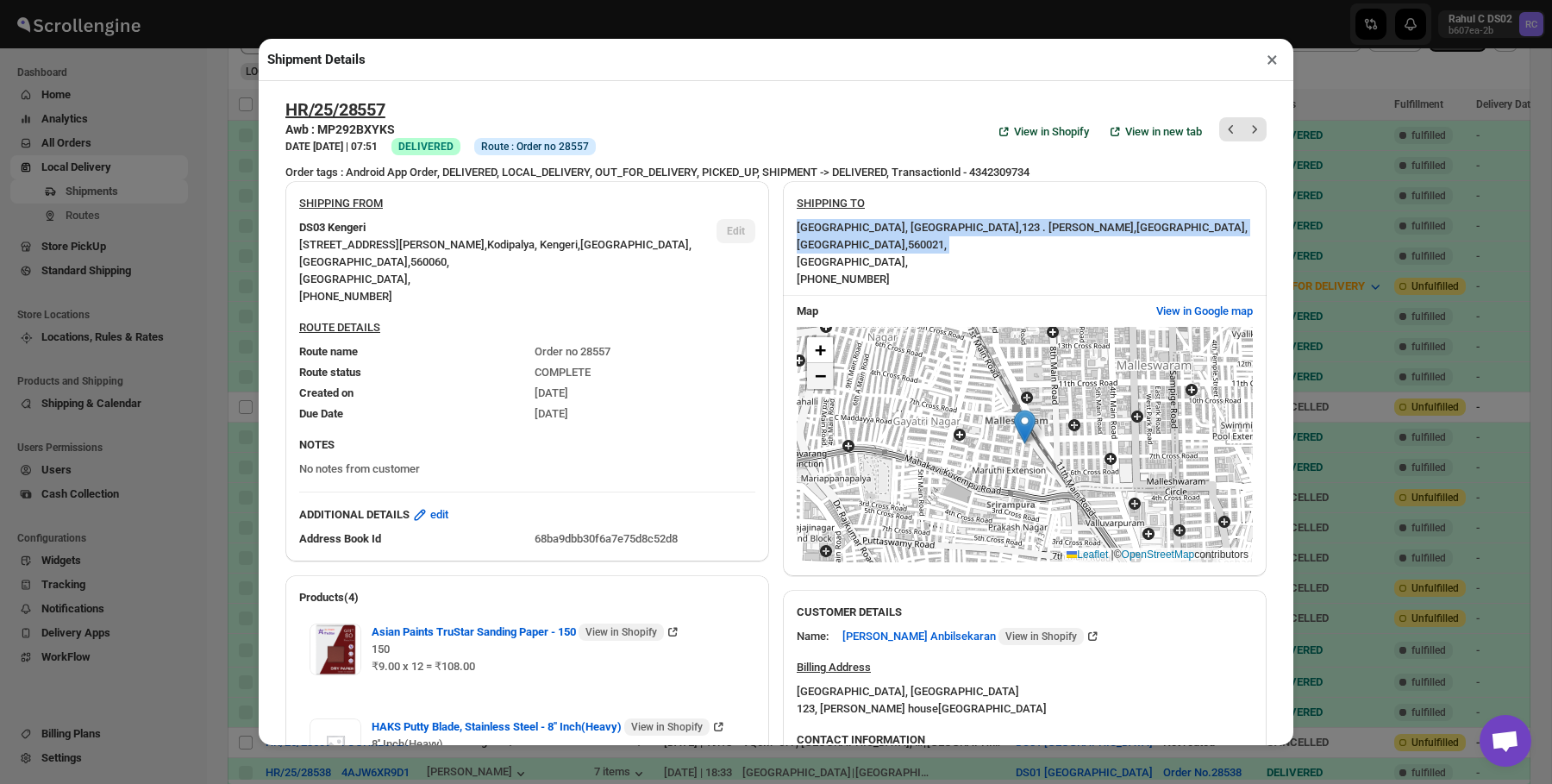
click at [821, 369] on span "−" at bounding box center [820, 375] width 11 height 22
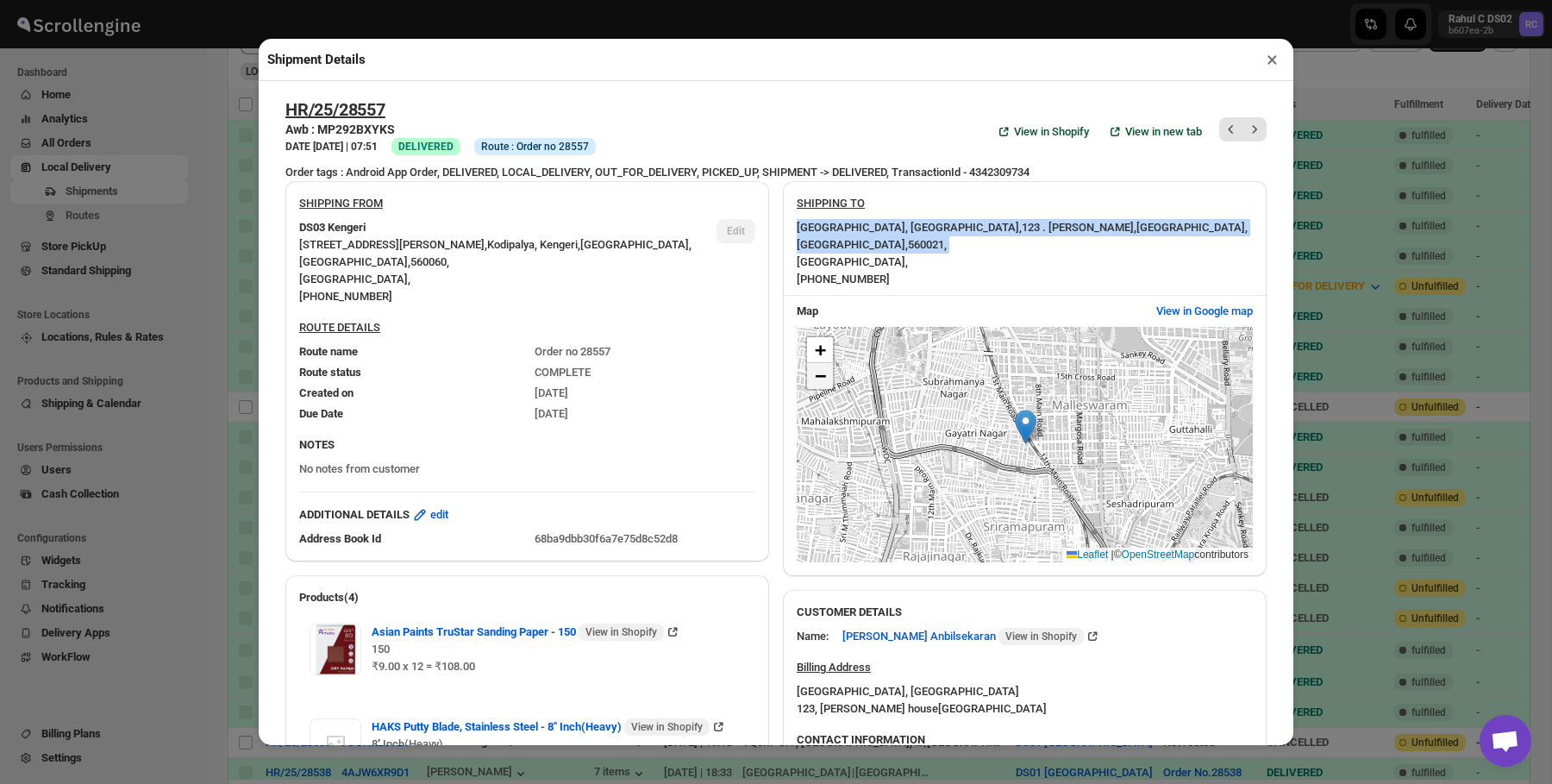
click at [821, 369] on span "−" at bounding box center [820, 375] width 11 height 22
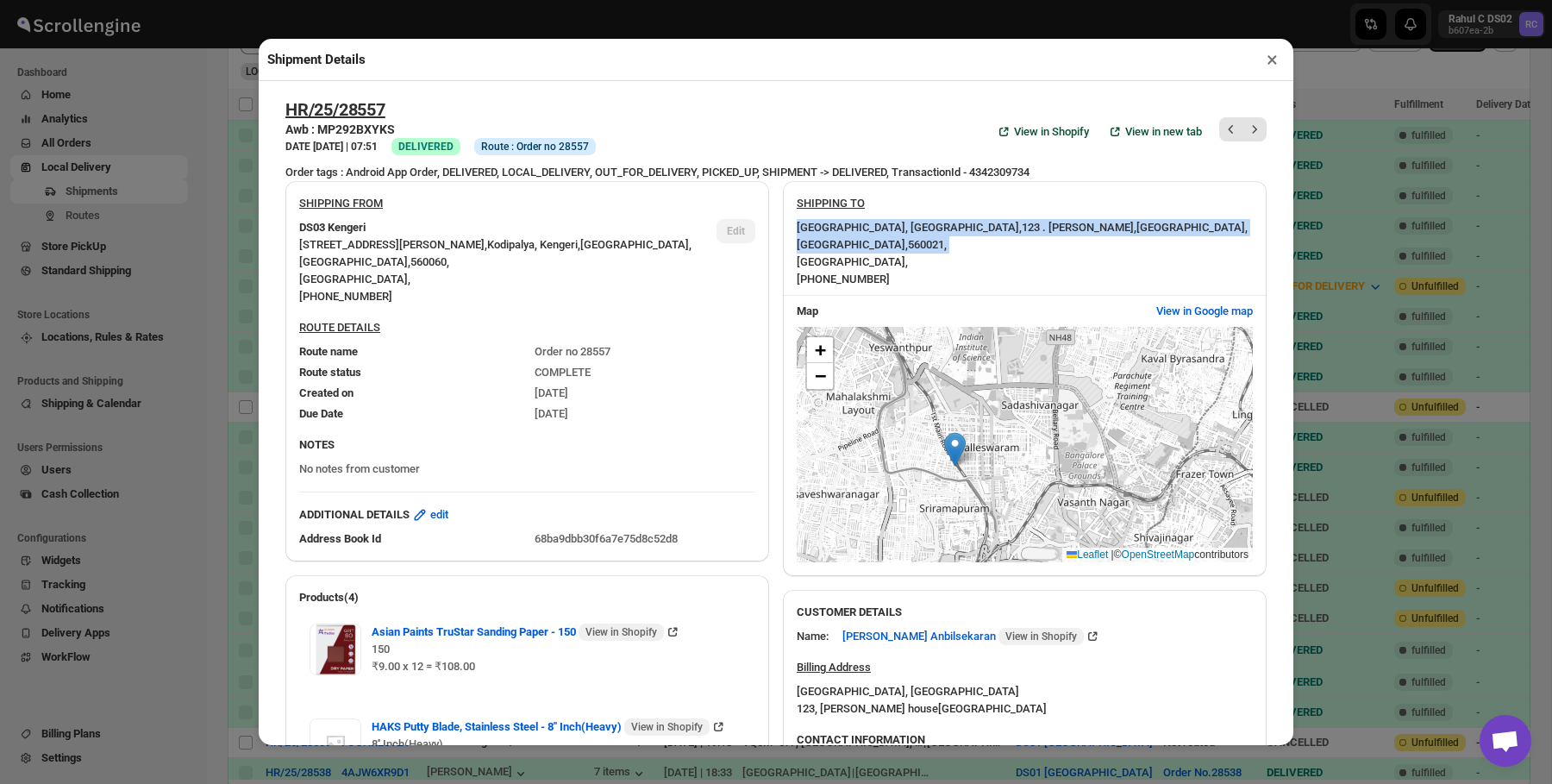
drag, startPoint x: 1104, startPoint y: 432, endPoint x: 1050, endPoint y: 433, distance: 54.0
click at [1048, 435] on div "+ − Leaflet | © OpenStreetMap contributors" at bounding box center [1025, 445] width 456 height 236
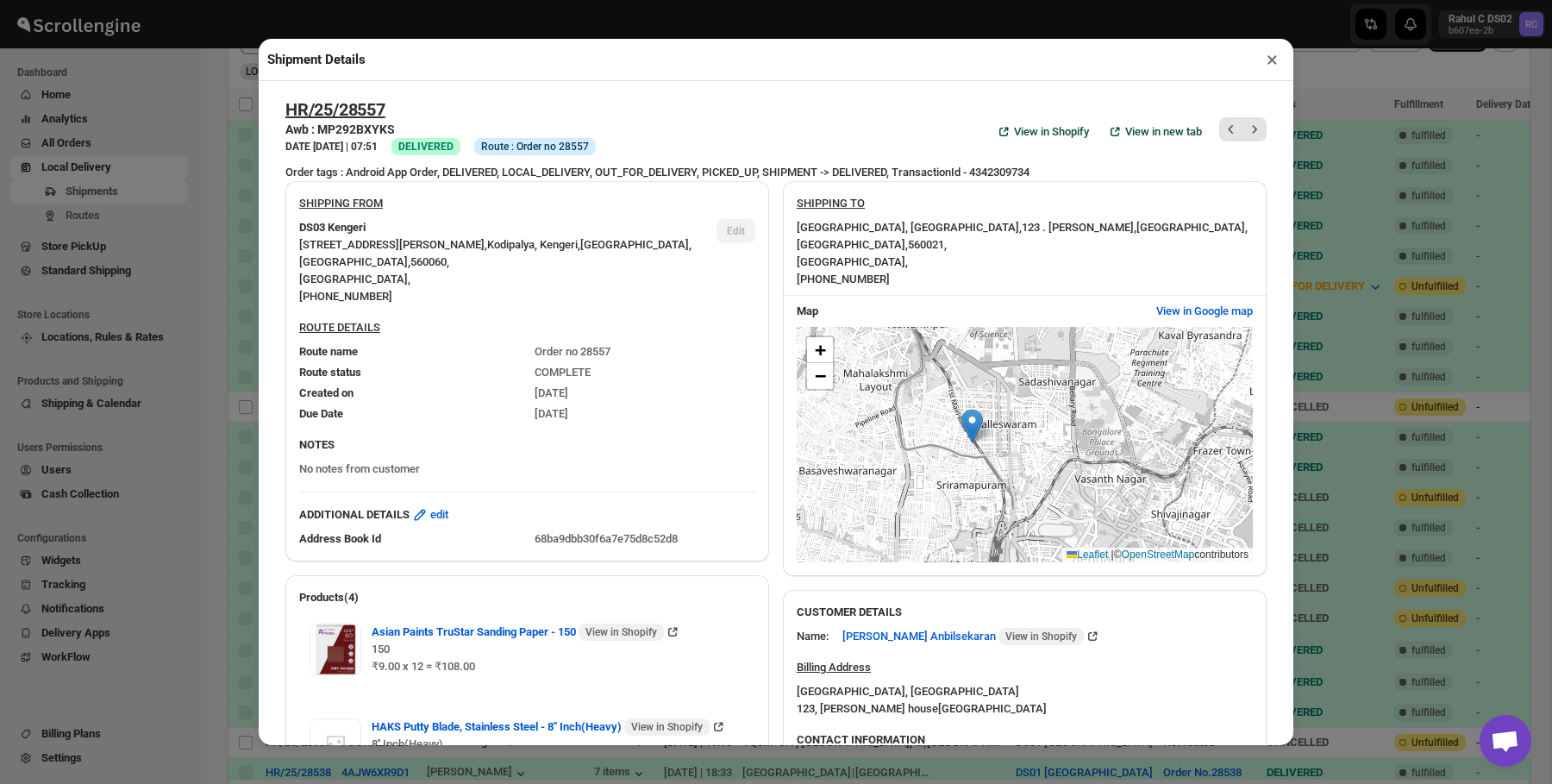
click at [549, 171] on div "Order tags : Android App Order, DELIVERED, LOCAL_DELIVERY, OUT_FOR_DELIVERY, PI…" at bounding box center [776, 172] width 982 height 17
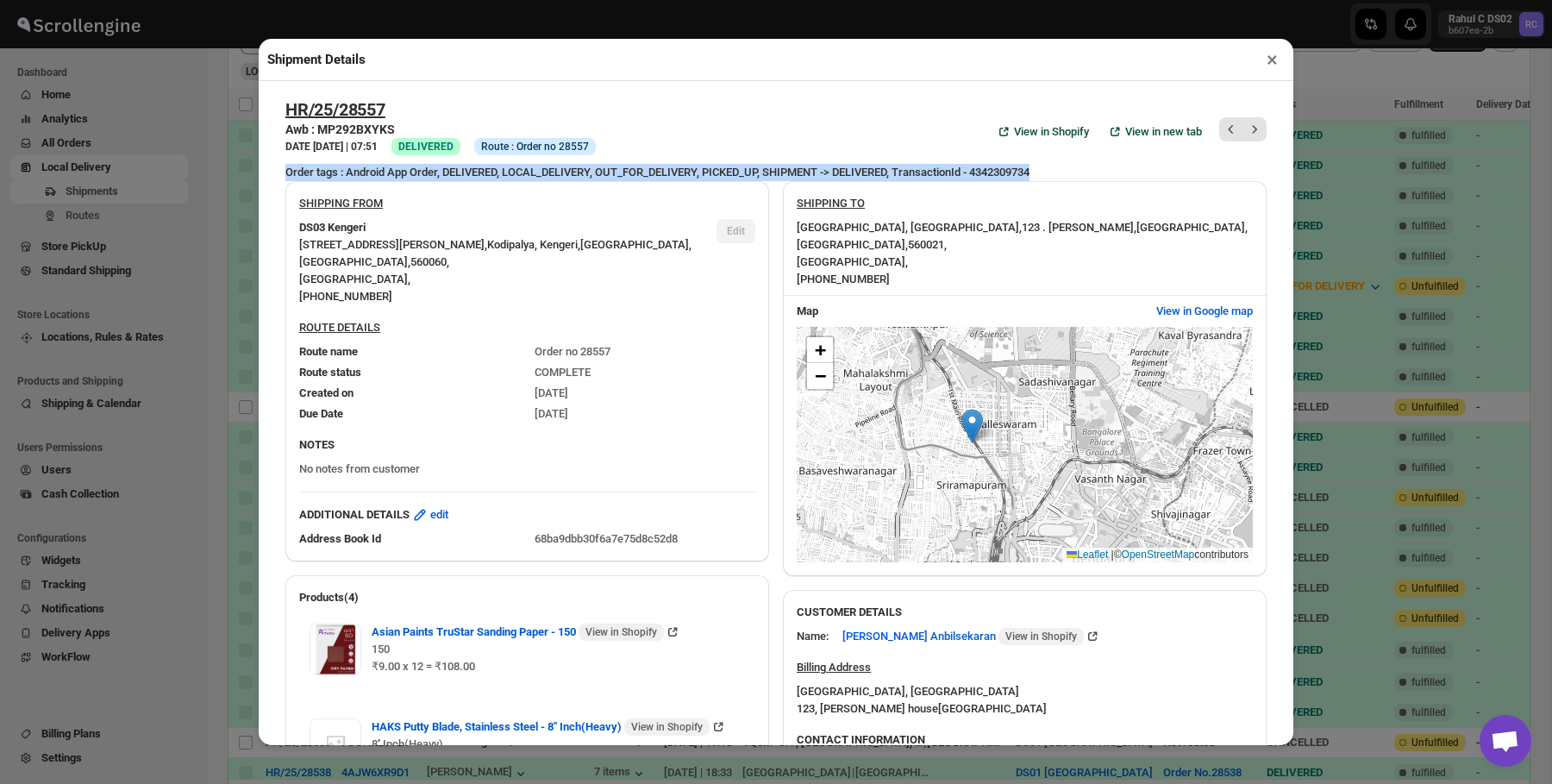
click at [549, 171] on div "Order tags : Android App Order, DELIVERED, LOCAL_DELIVERY, OUT_FOR_DELIVERY, PI…" at bounding box center [776, 172] width 982 height 17
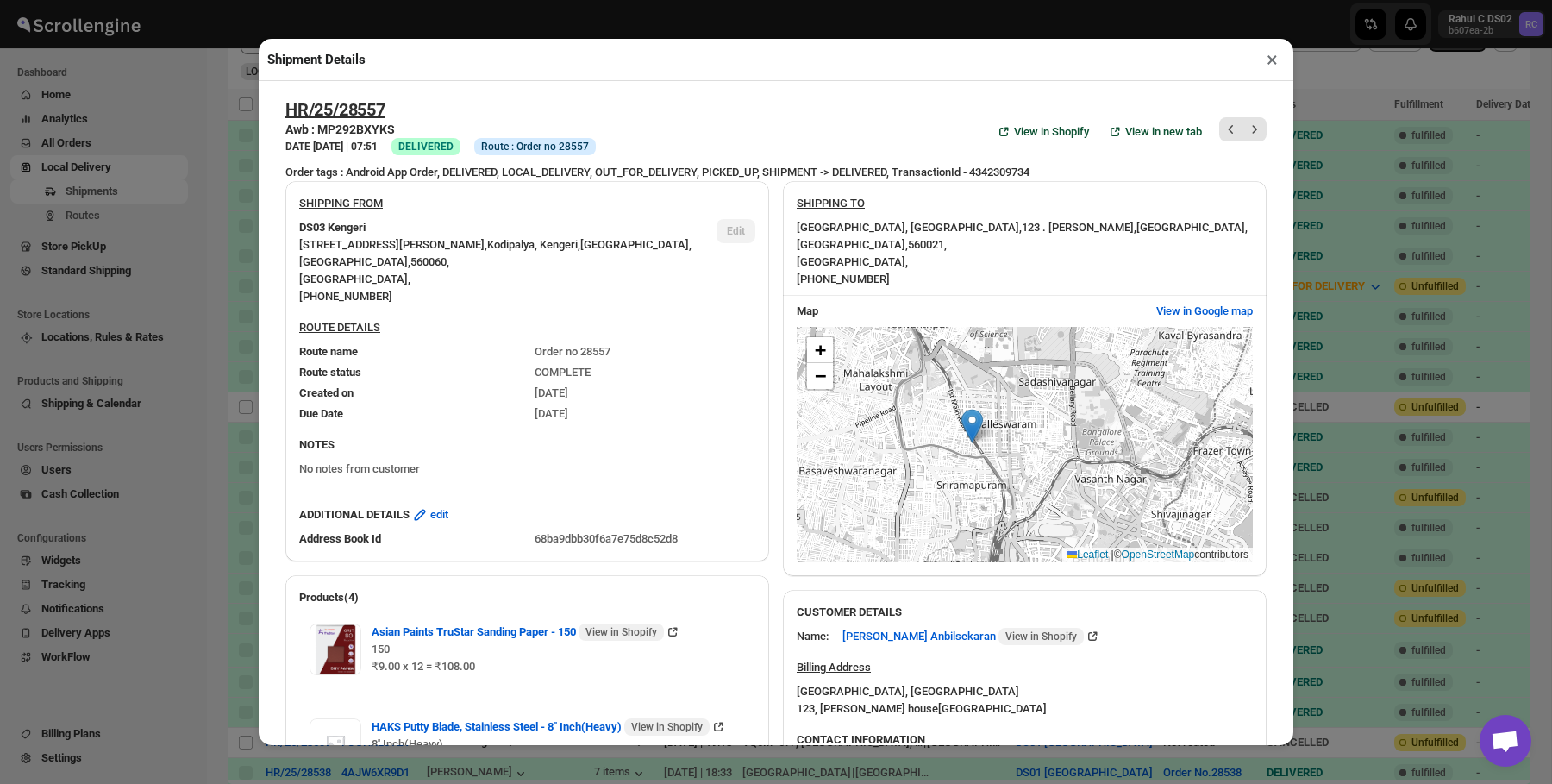
click at [595, 138] on span "Info Route : Order no 28557" at bounding box center [535, 146] width 122 height 17
click at [453, 145] on span "DELIVERED" at bounding box center [426, 146] width 55 height 12
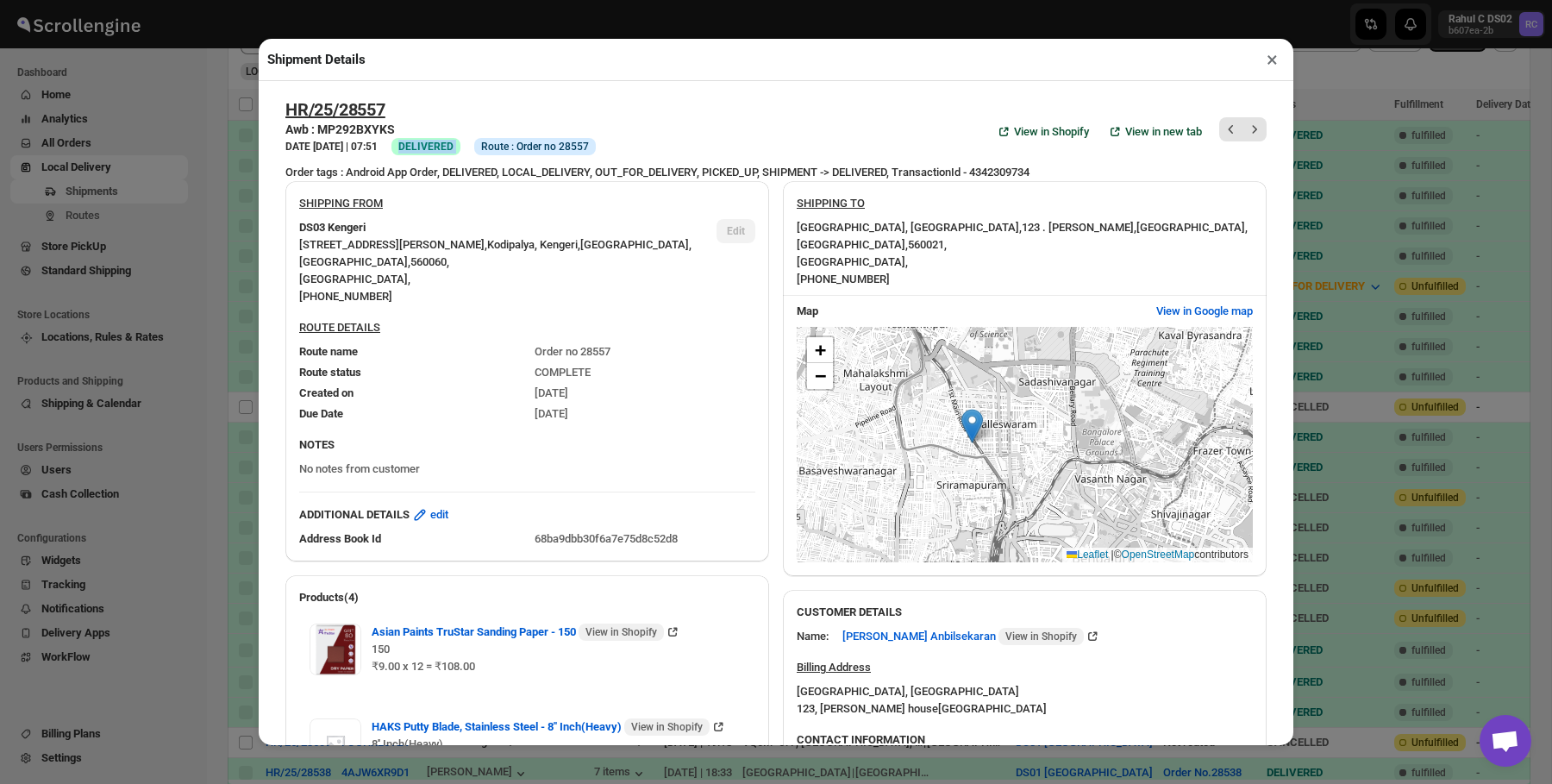
click at [453, 144] on span "DELIVERED" at bounding box center [426, 146] width 55 height 12
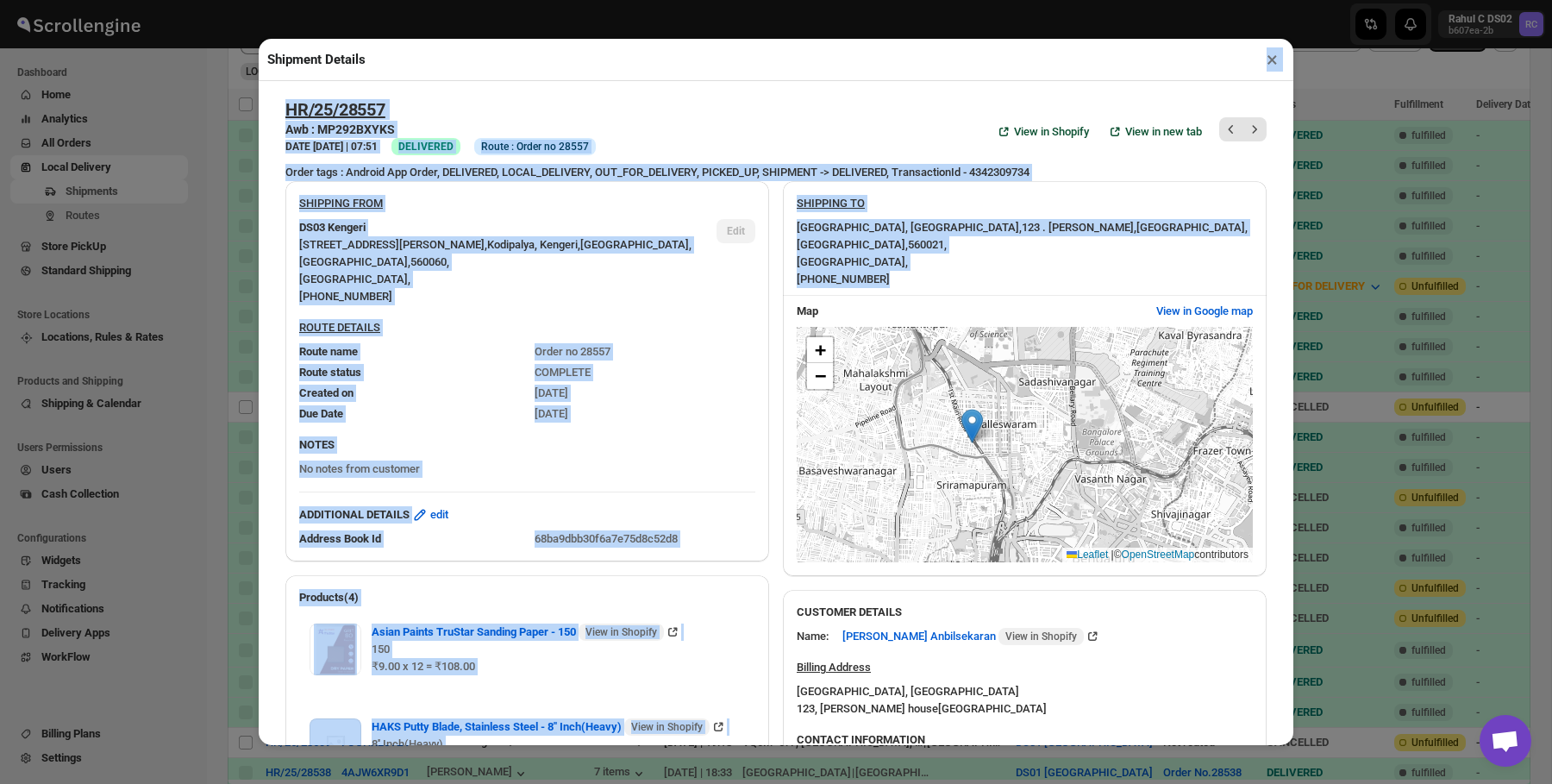
drag, startPoint x: 1069, startPoint y: 246, endPoint x: 606, endPoint y: 78, distance: 492.5
click at [606, 78] on div "Shipment Details × HR/25/28557 Awb : MP292BXYKS DATE [DATE] | 07:51 Success DEL…" at bounding box center [776, 392] width 1035 height 705
click at [606, 78] on div "Shipment Details ×" at bounding box center [776, 60] width 1035 height 42
drag, startPoint x: 606, startPoint y: 78, endPoint x: 936, endPoint y: 278, distance: 385.9
click at [936, 278] on div "Shipment Details × HR/25/28557 Awb : MP292BXYKS DATE [DATE] | 07:51 Success DEL…" at bounding box center [776, 392] width 1035 height 705
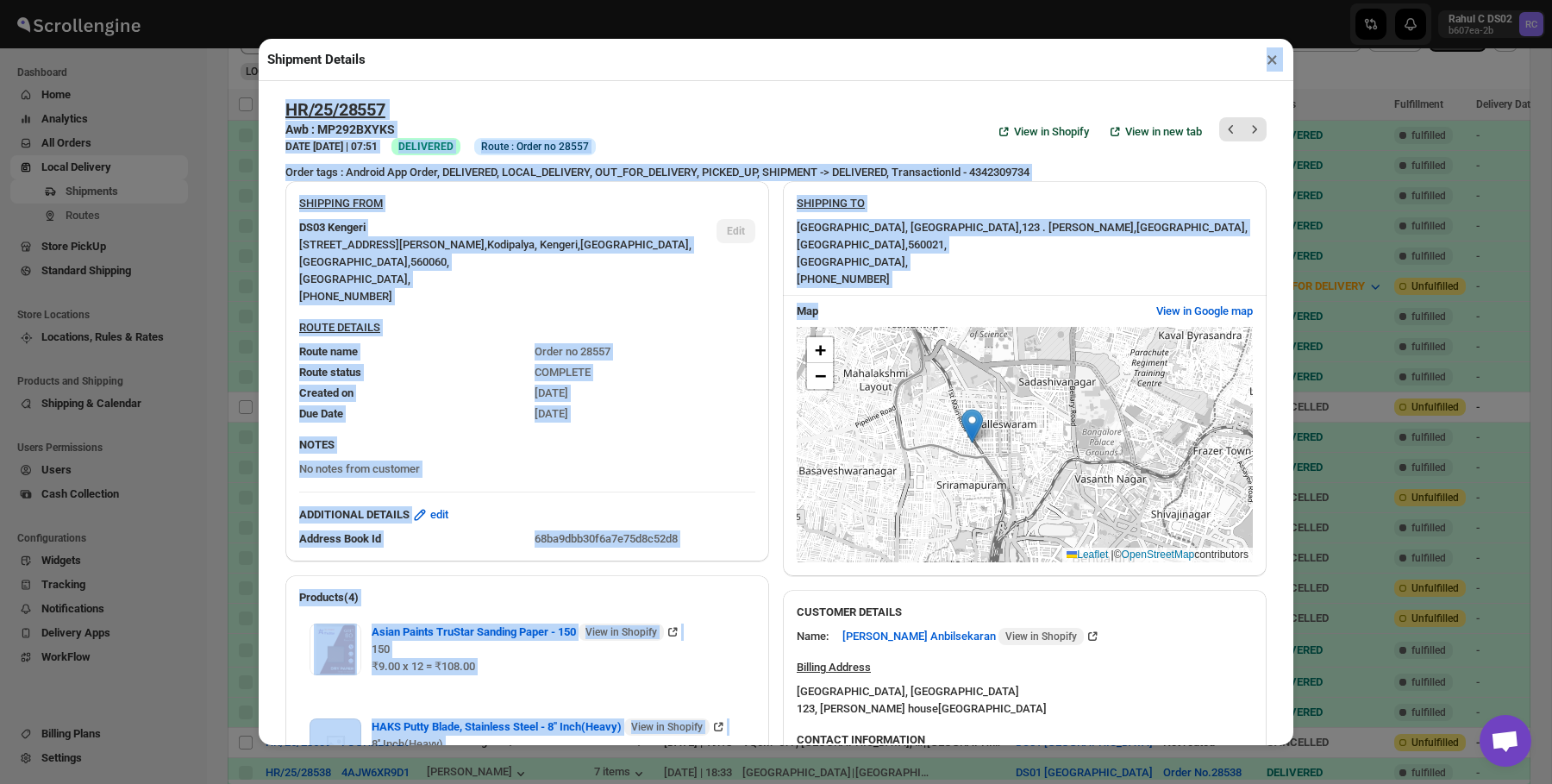
click at [936, 289] on div "Map View in Google map" at bounding box center [1018, 304] width 469 height 31
drag, startPoint x: 936, startPoint y: 278, endPoint x: 529, endPoint y: 61, distance: 461.2
click at [529, 61] on div "Shipment Details × HR/25/28557 Awb : MP292BXYKS DATE [DATE] | 07:51 Success DEL…" at bounding box center [776, 392] width 1035 height 705
click at [525, 61] on div "Shipment Details ×" at bounding box center [776, 60] width 1035 height 42
drag, startPoint x: 525, startPoint y: 61, endPoint x: 902, endPoint y: 299, distance: 445.8
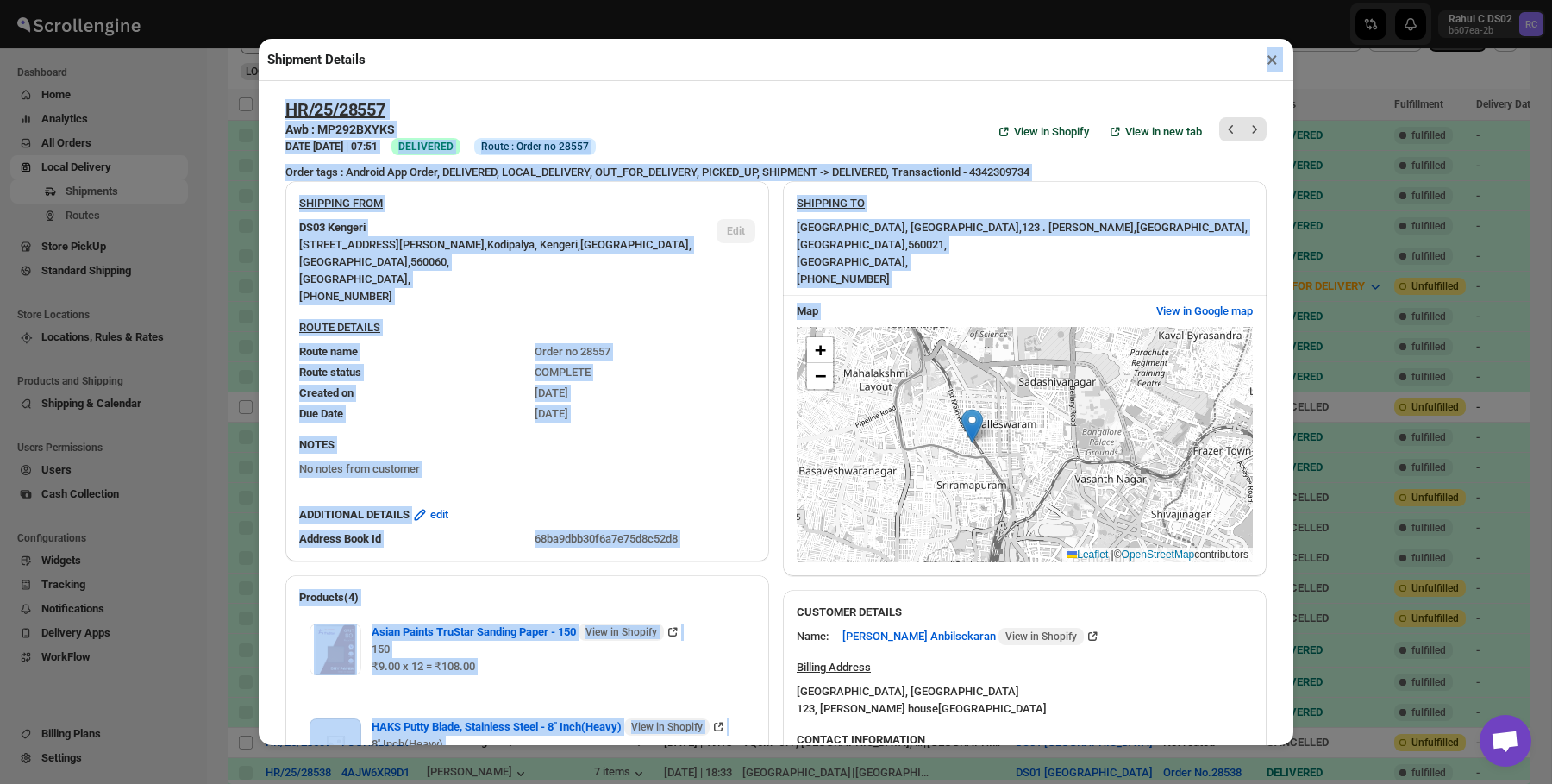
click at [902, 299] on div "Shipment Details × HR/25/28557 Awb : MP292BXYKS DATE [DATE] | 07:51 Success DEL…" at bounding box center [776, 392] width 1035 height 705
click at [902, 302] on div "Map" at bounding box center [969, 311] width 346 height 17
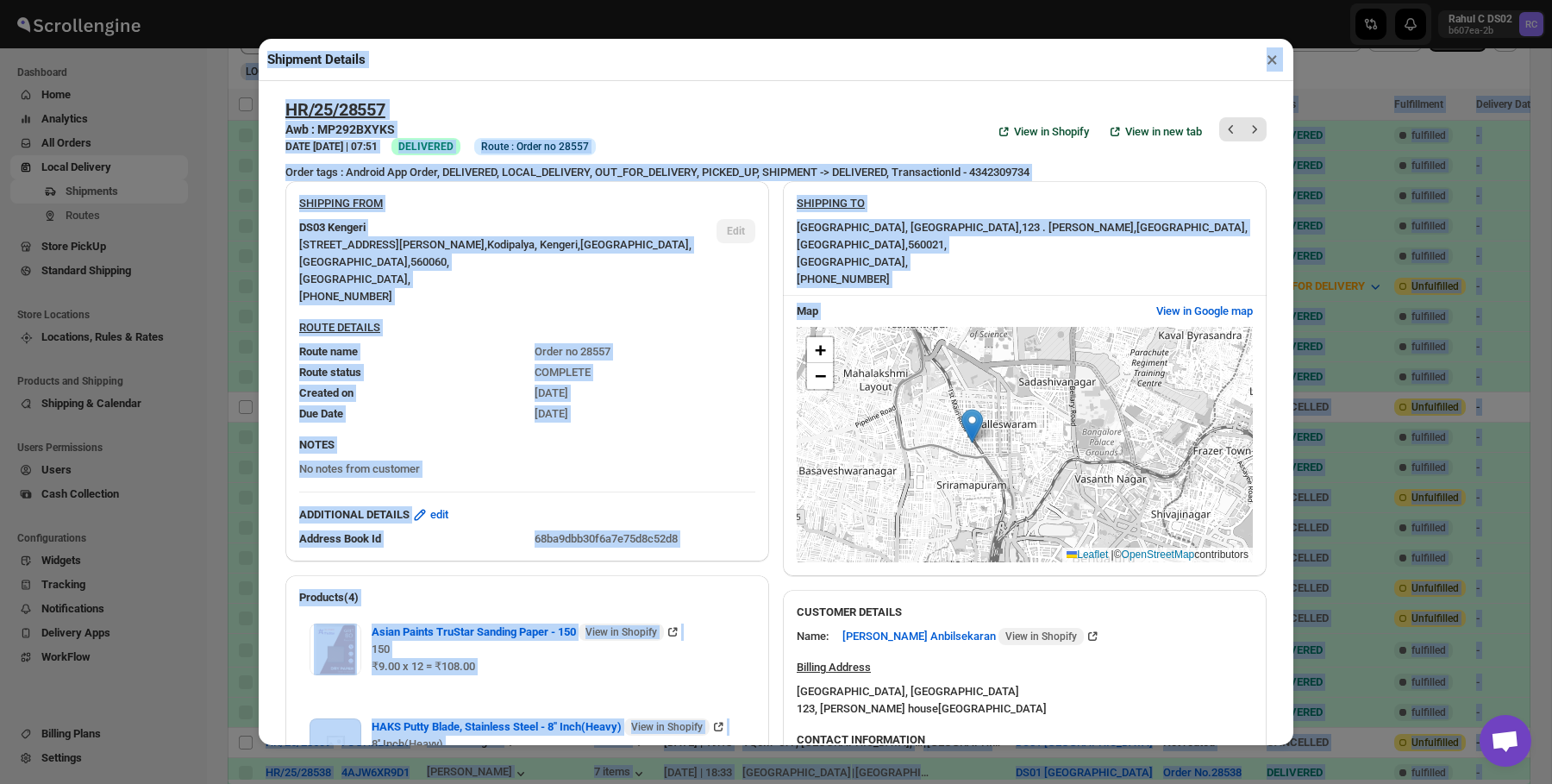
drag, startPoint x: 902, startPoint y: 299, endPoint x: 468, endPoint y: -10, distance: 532.8
click at [468, 0] on html "Skip to content Rahul C DS02 b607ea-2b RC Dashboard Home Analytics All Orders L…" at bounding box center [776, 2] width 1552 height 784
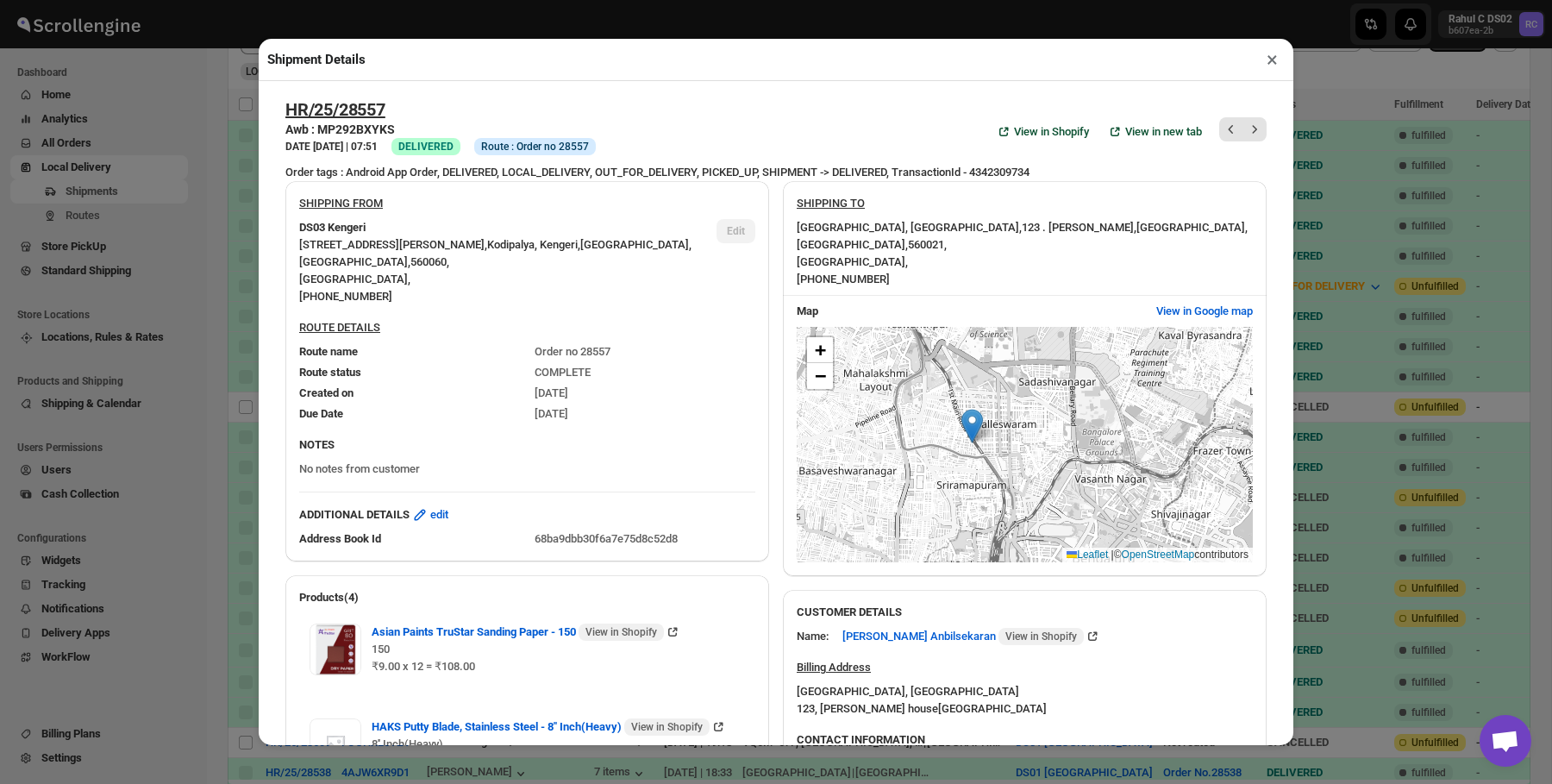
click at [253, 84] on div "Shipment Details × HR/25/28557 Awb : MP292BXYKS DATE [DATE] | 07:51 Success DEL…" at bounding box center [776, 392] width 1552 height 784
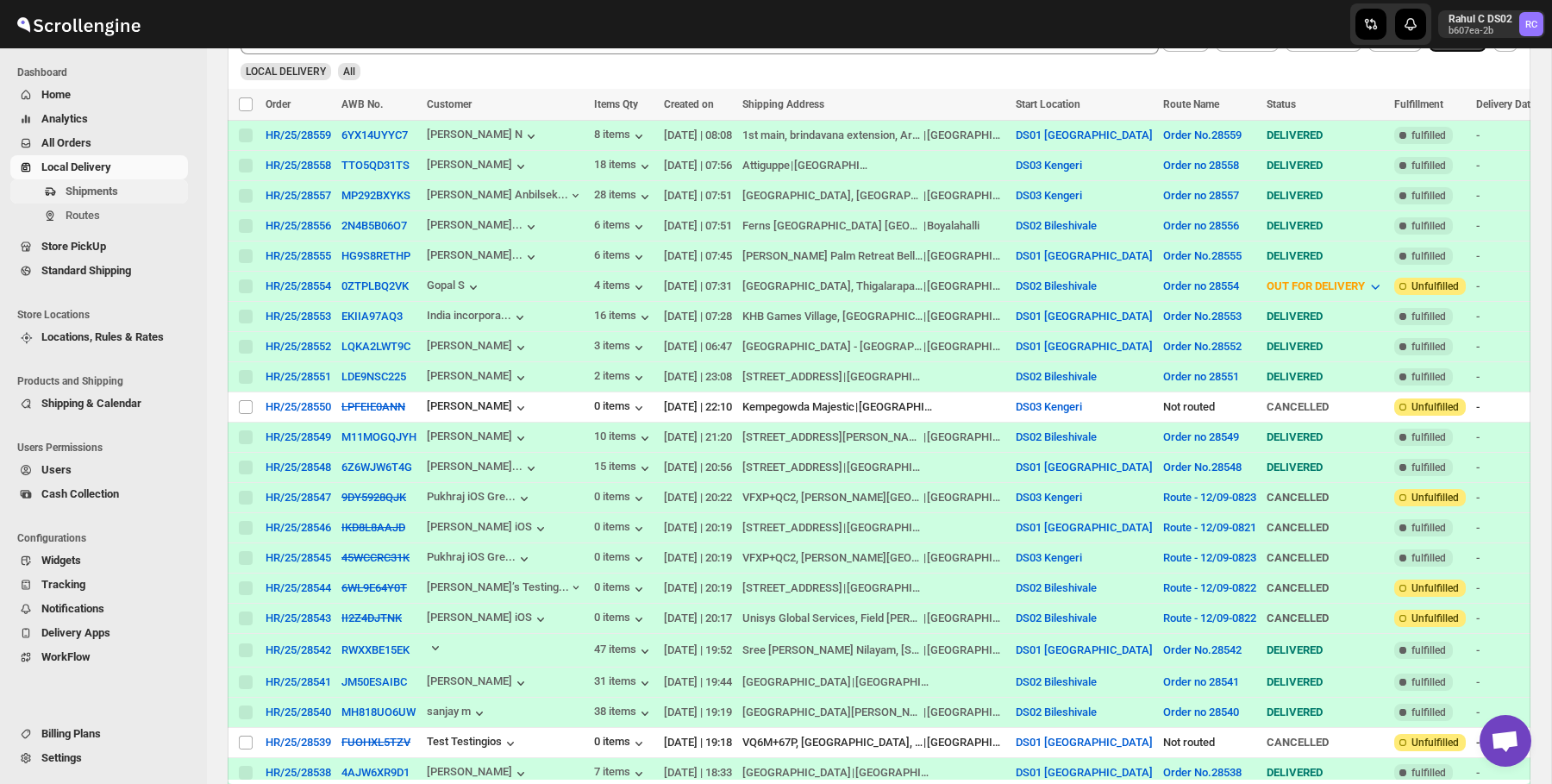
click at [144, 191] on span "Shipments" at bounding box center [125, 191] width 119 height 17
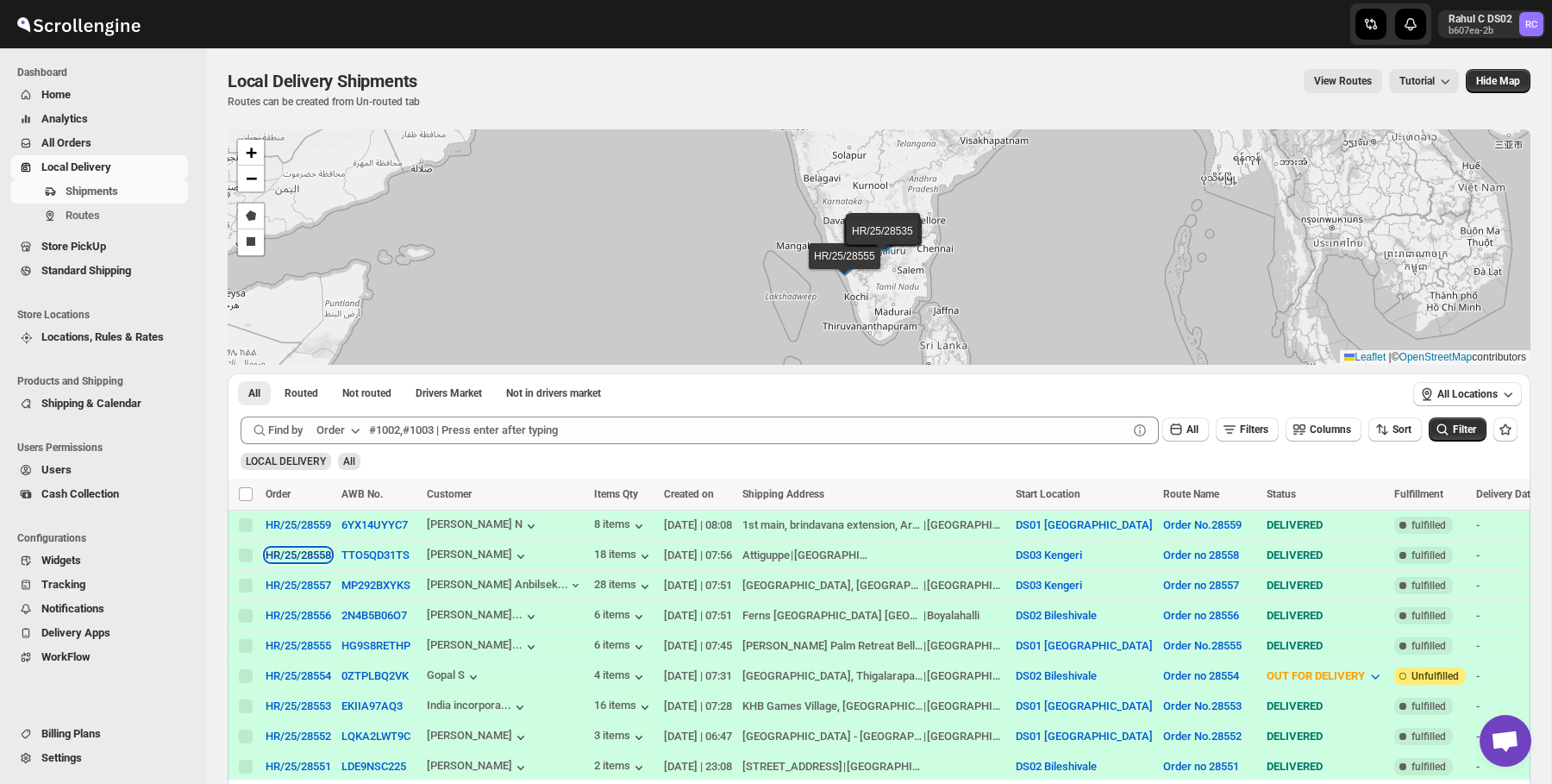
click at [302, 556] on div "HR/25/28558" at bounding box center [297, 555] width 66 height 13
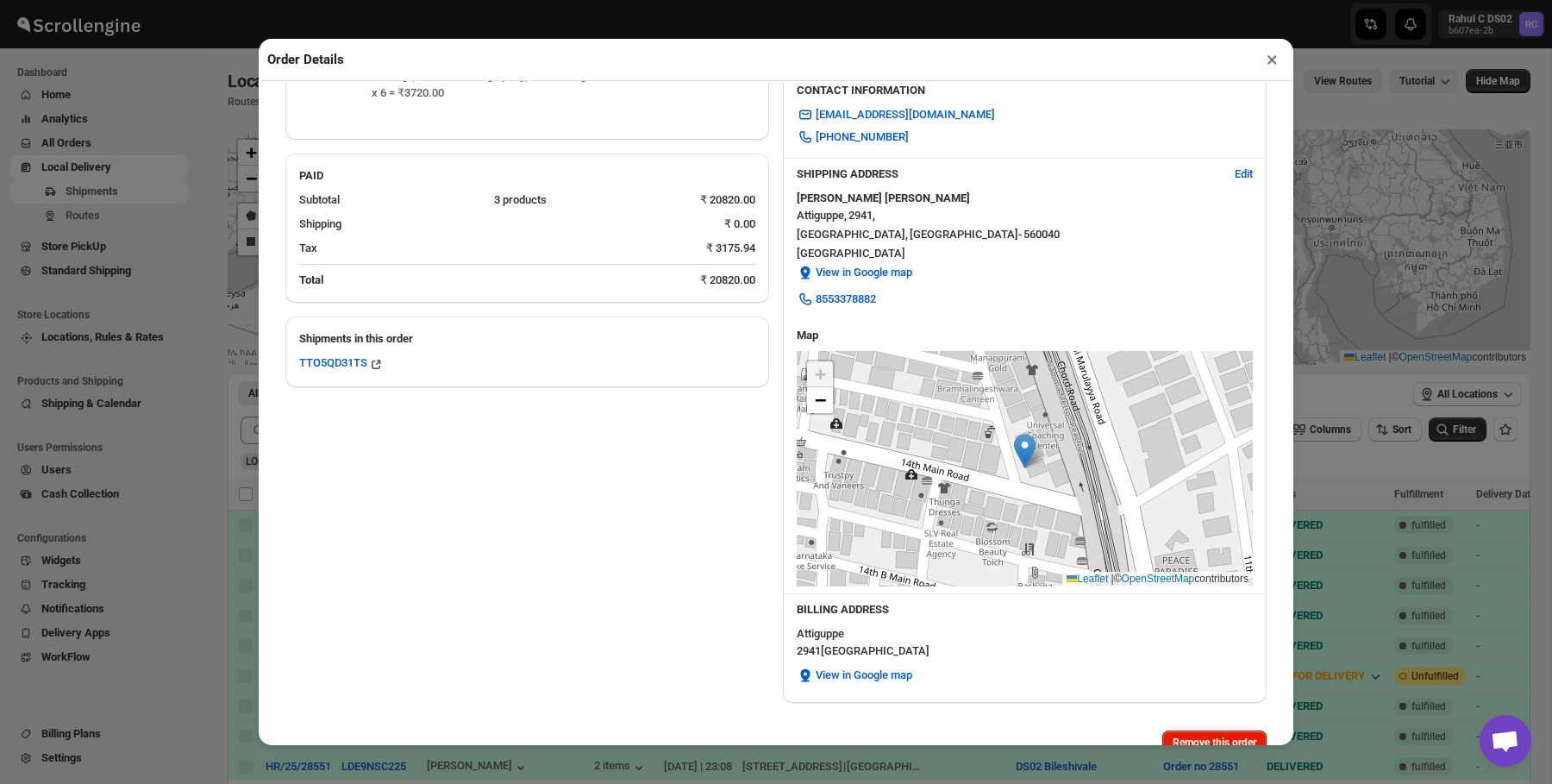
scroll to position [470, 0]
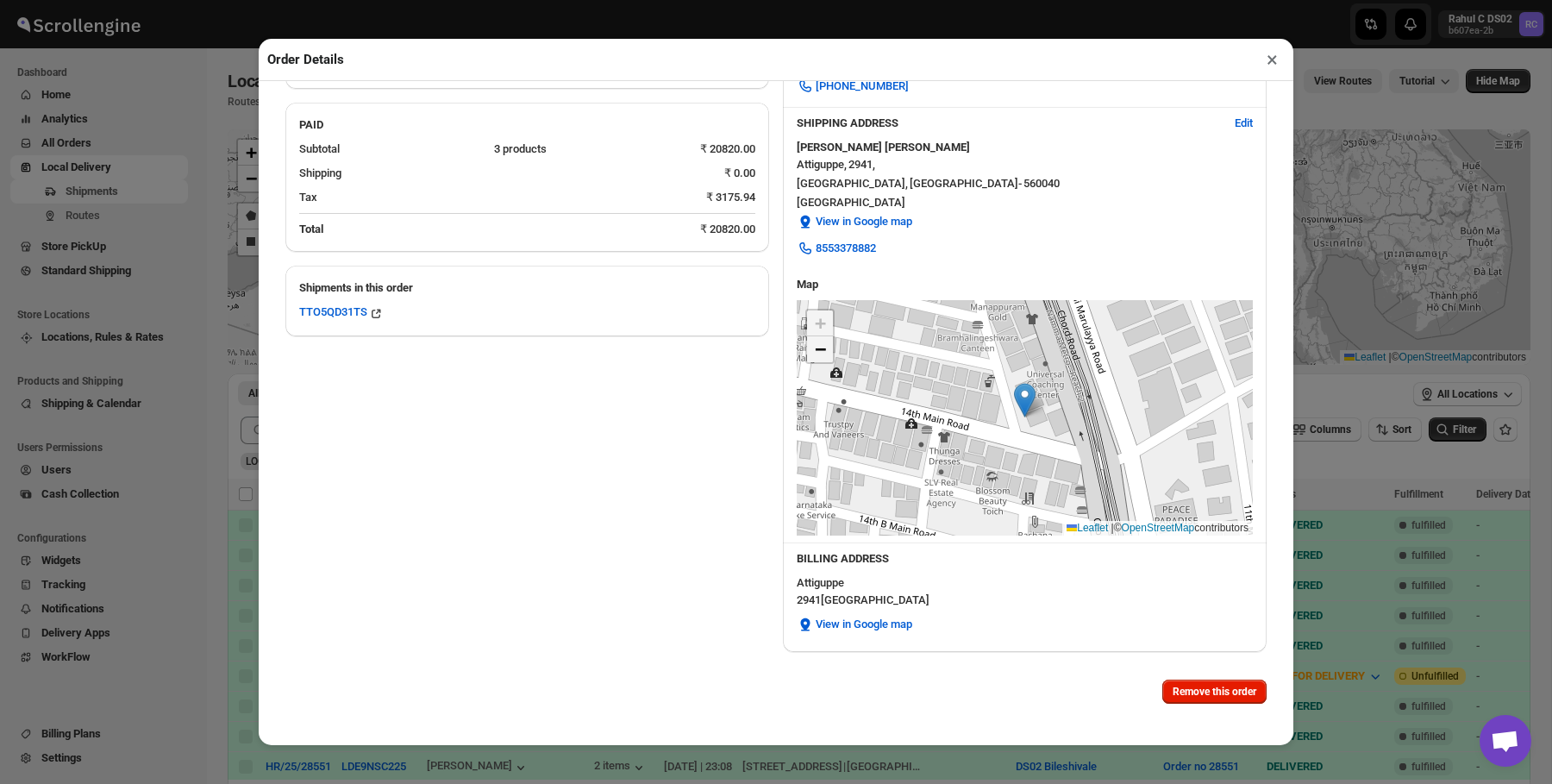
click at [820, 352] on span "−" at bounding box center [820, 349] width 11 height 22
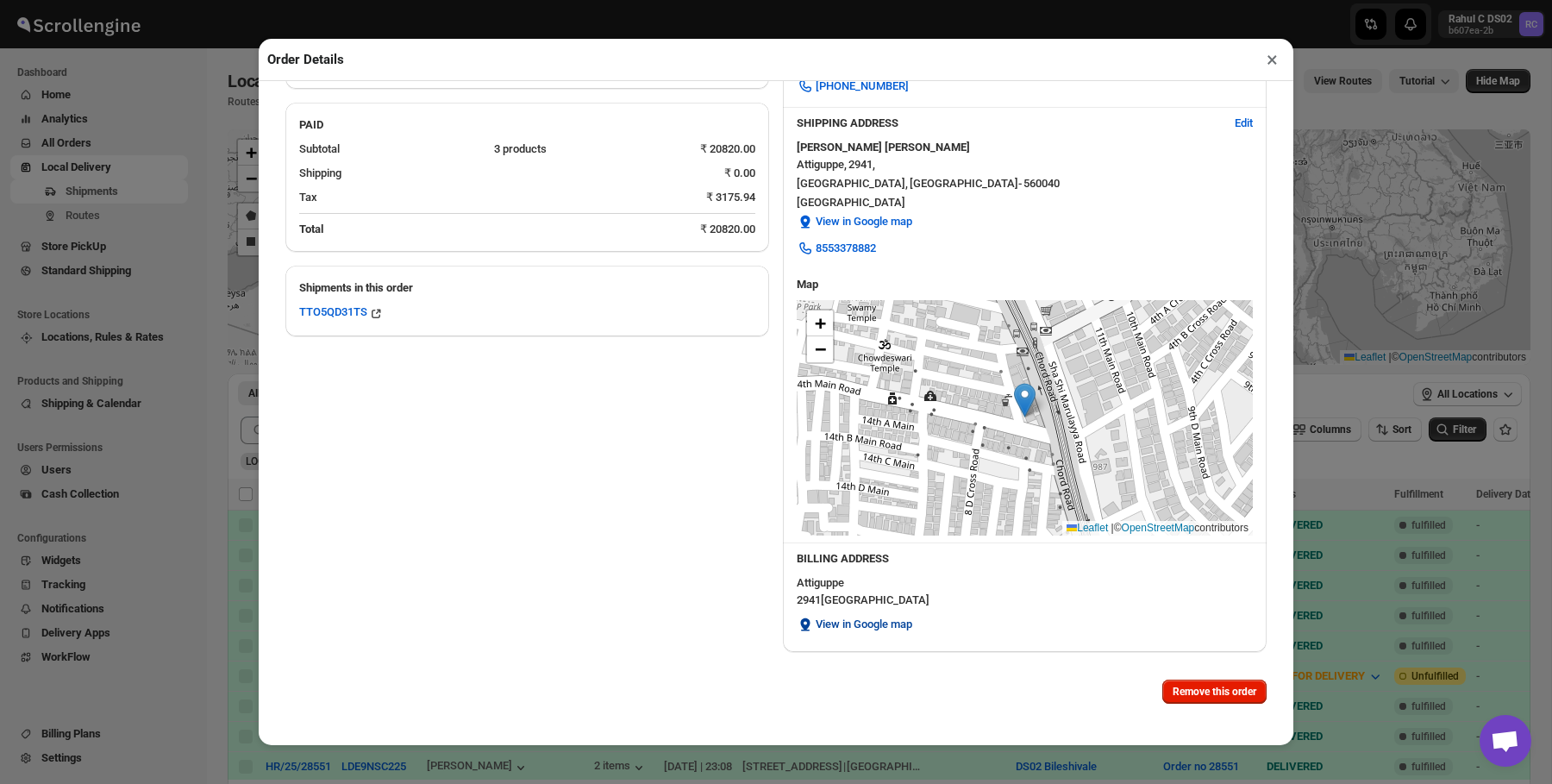
click at [885, 629] on span "View in Google map" at bounding box center [864, 624] width 97 height 17
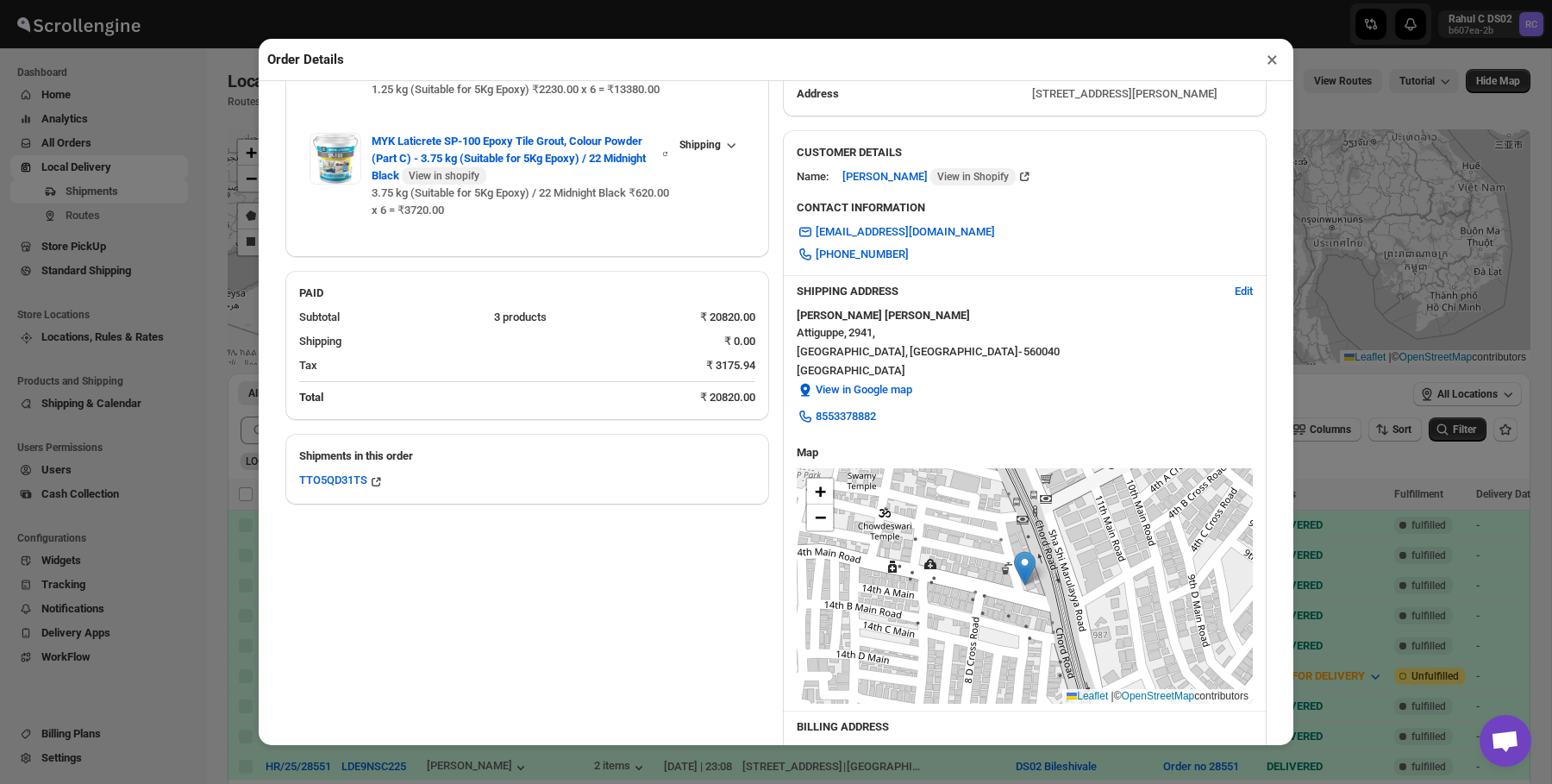
click at [66, 312] on div "Order Details × Order HR/25/28558 View in shopify View in new tab Order Placed …" at bounding box center [776, 392] width 1552 height 784
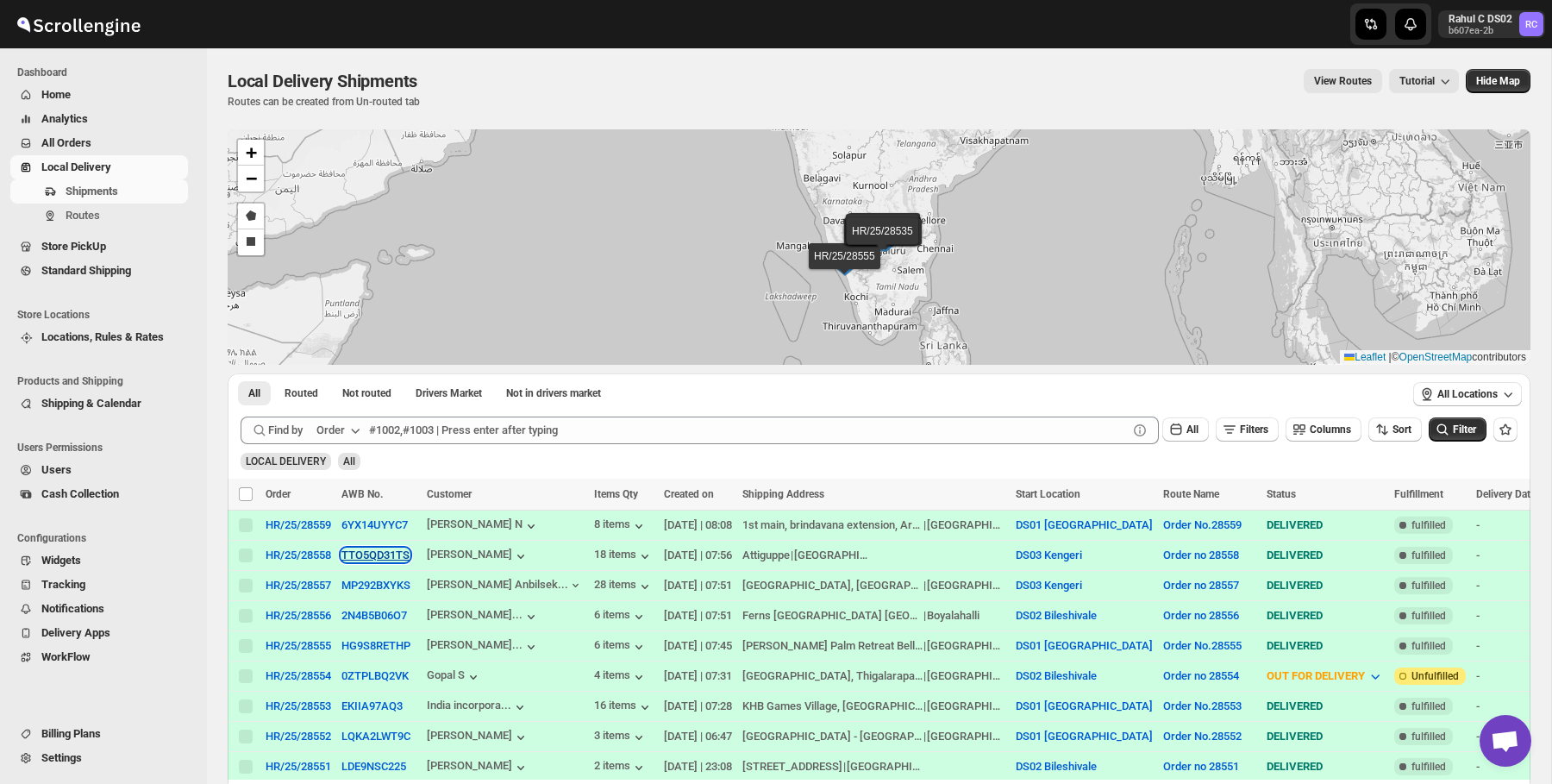
click at [400, 553] on button "TTO5QD31TS" at bounding box center [375, 555] width 68 height 13
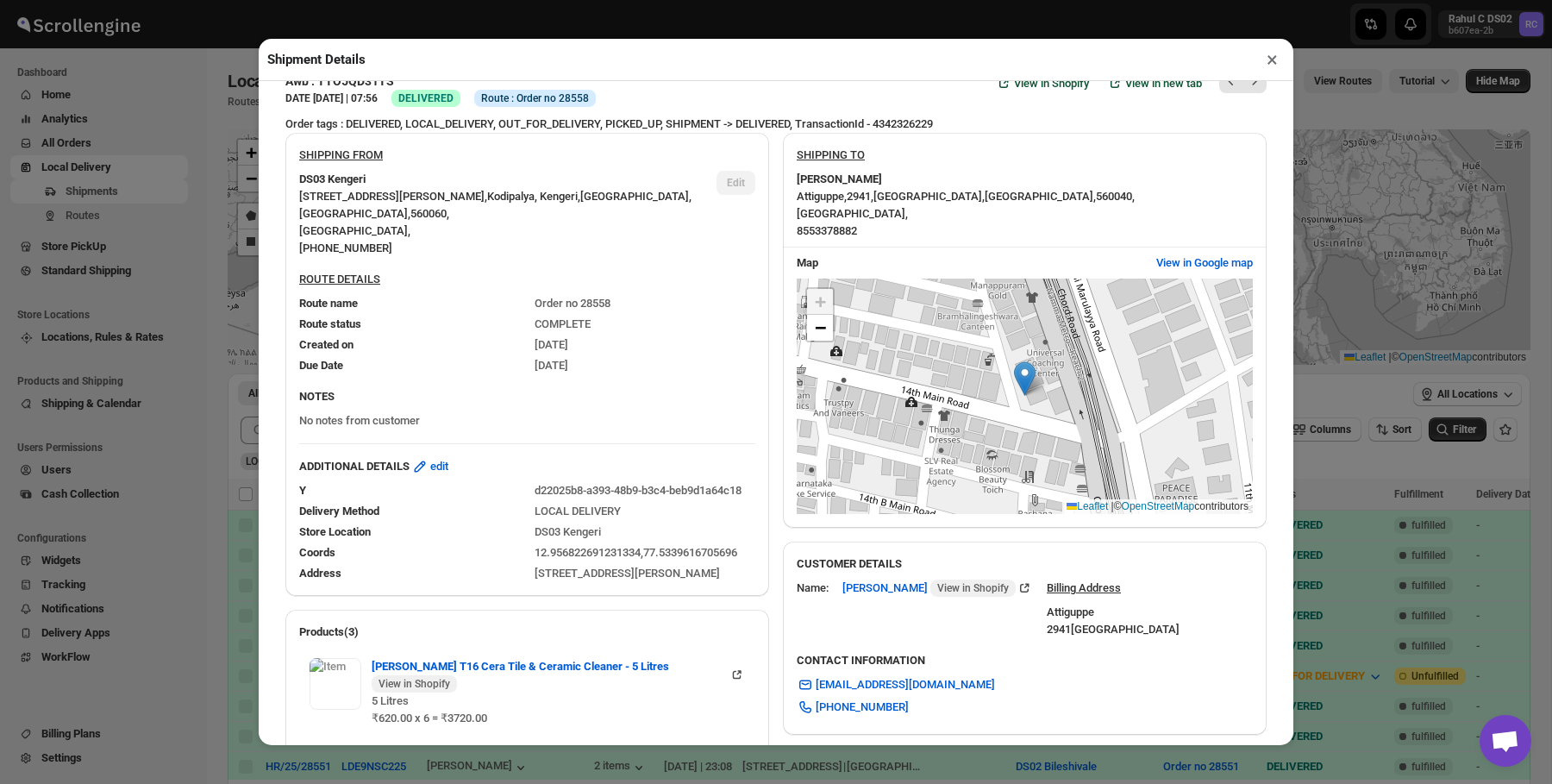
scroll to position [0, 0]
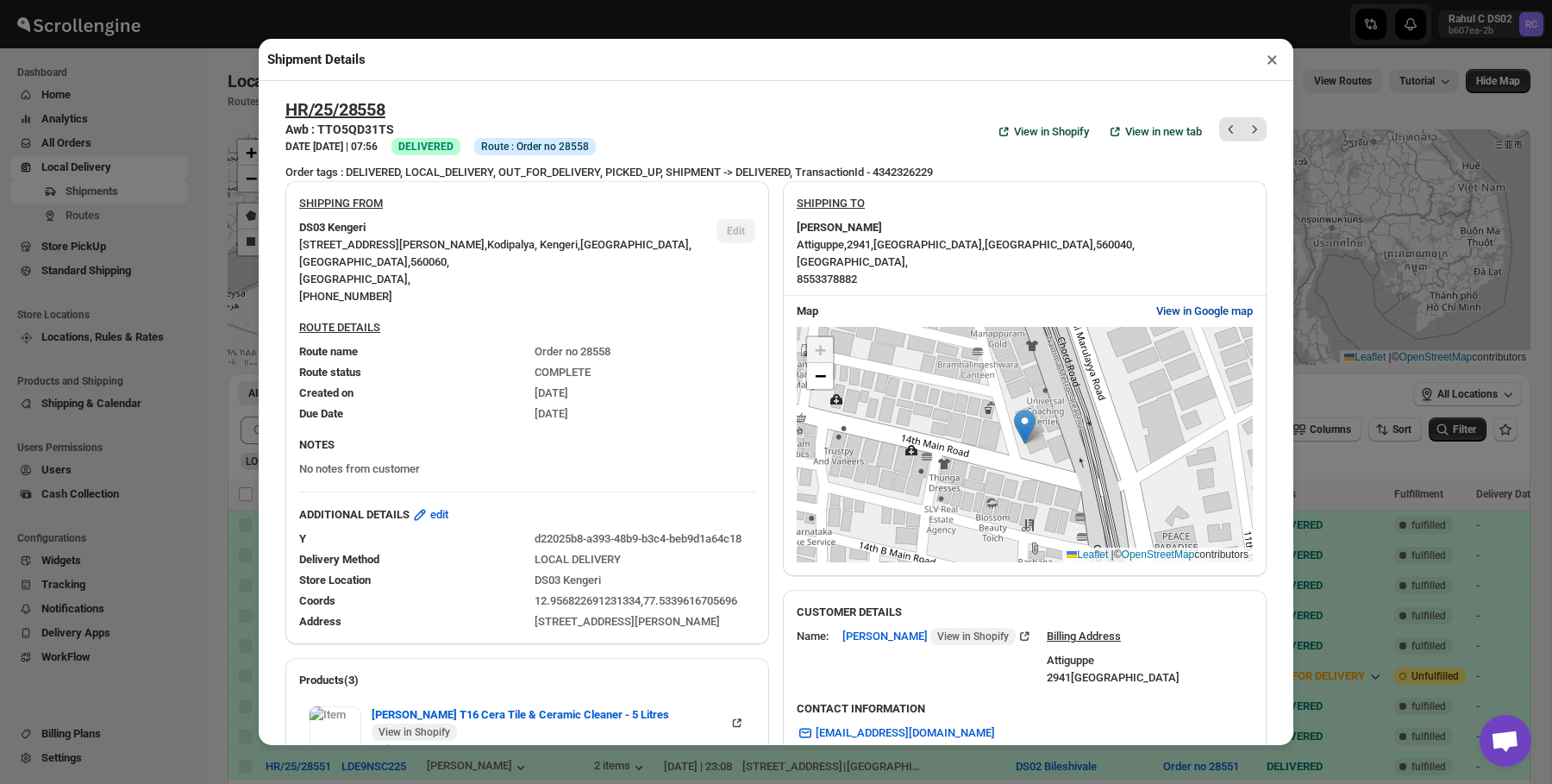
click at [1189, 313] on span "View in Google map" at bounding box center [1205, 311] width 97 height 17
click at [815, 386] on span "−" at bounding box center [820, 375] width 11 height 22
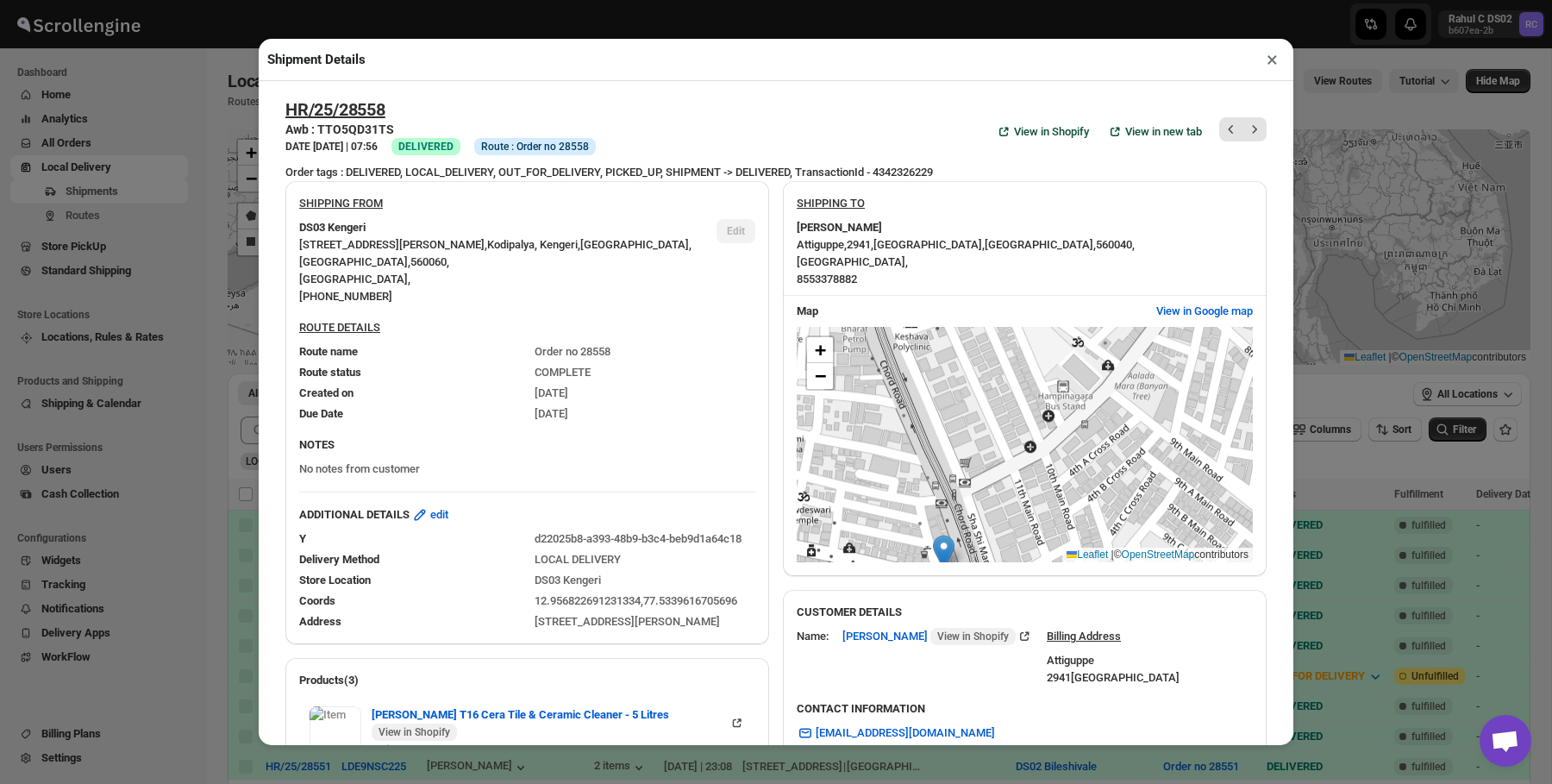
drag, startPoint x: 886, startPoint y: 427, endPoint x: 805, endPoint y: 552, distance: 148.9
click at [805, 552] on div "+ − Leaflet | © OpenStreetMap contributors" at bounding box center [1025, 445] width 456 height 236
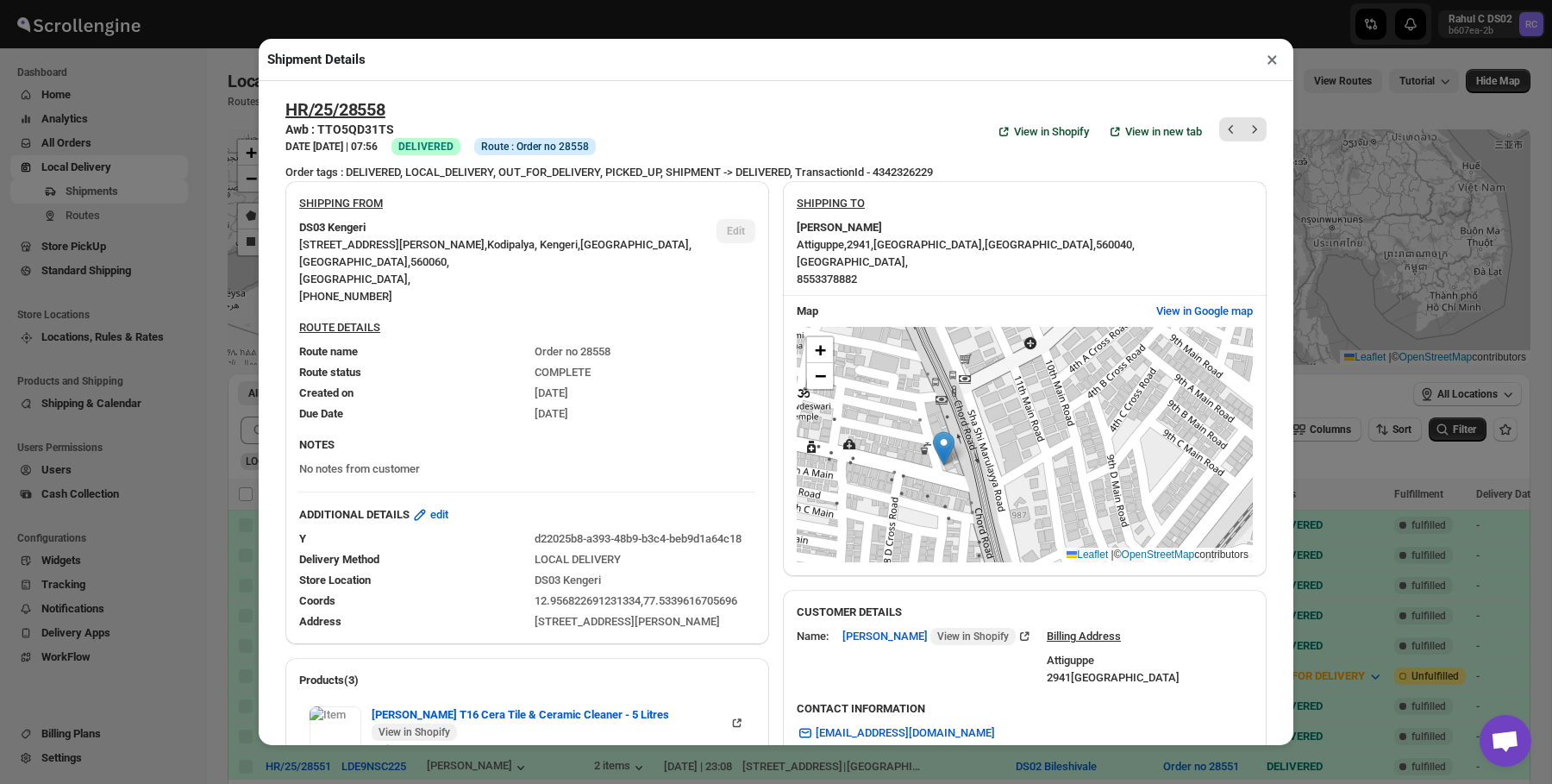
drag, startPoint x: 897, startPoint y: 525, endPoint x: 897, endPoint y: 421, distance: 104.0
click at [897, 421] on div "+ − Leaflet | © OpenStreetMap contributors" at bounding box center [1025, 445] width 456 height 236
click at [1033, 269] on div "Attiguppe , [GEOGRAPHIC_DATA]" at bounding box center [1025, 262] width 456 height 51
click at [1186, 316] on span "View in Google map" at bounding box center [1205, 311] width 97 height 17
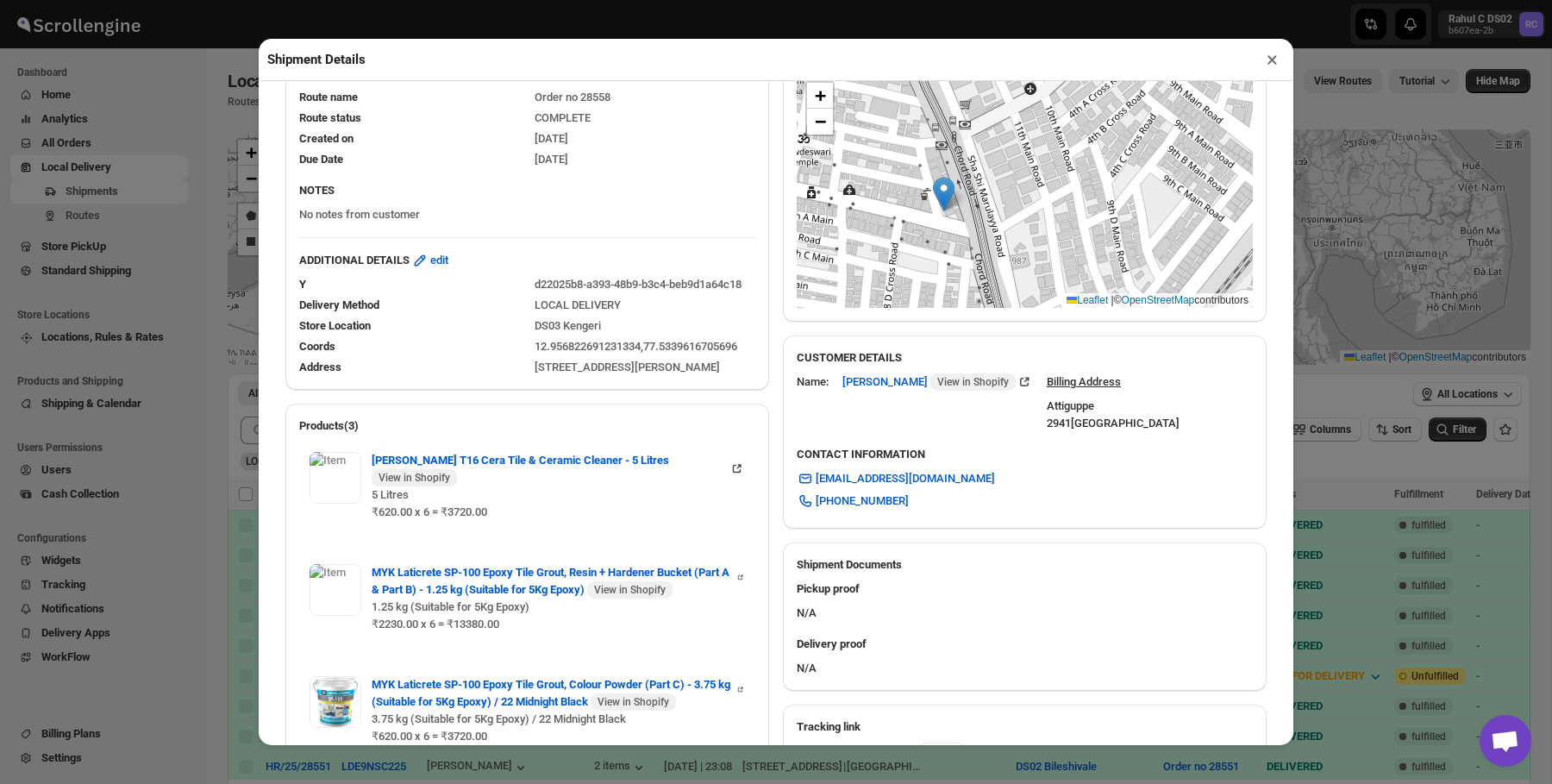
scroll to position [277, 0]
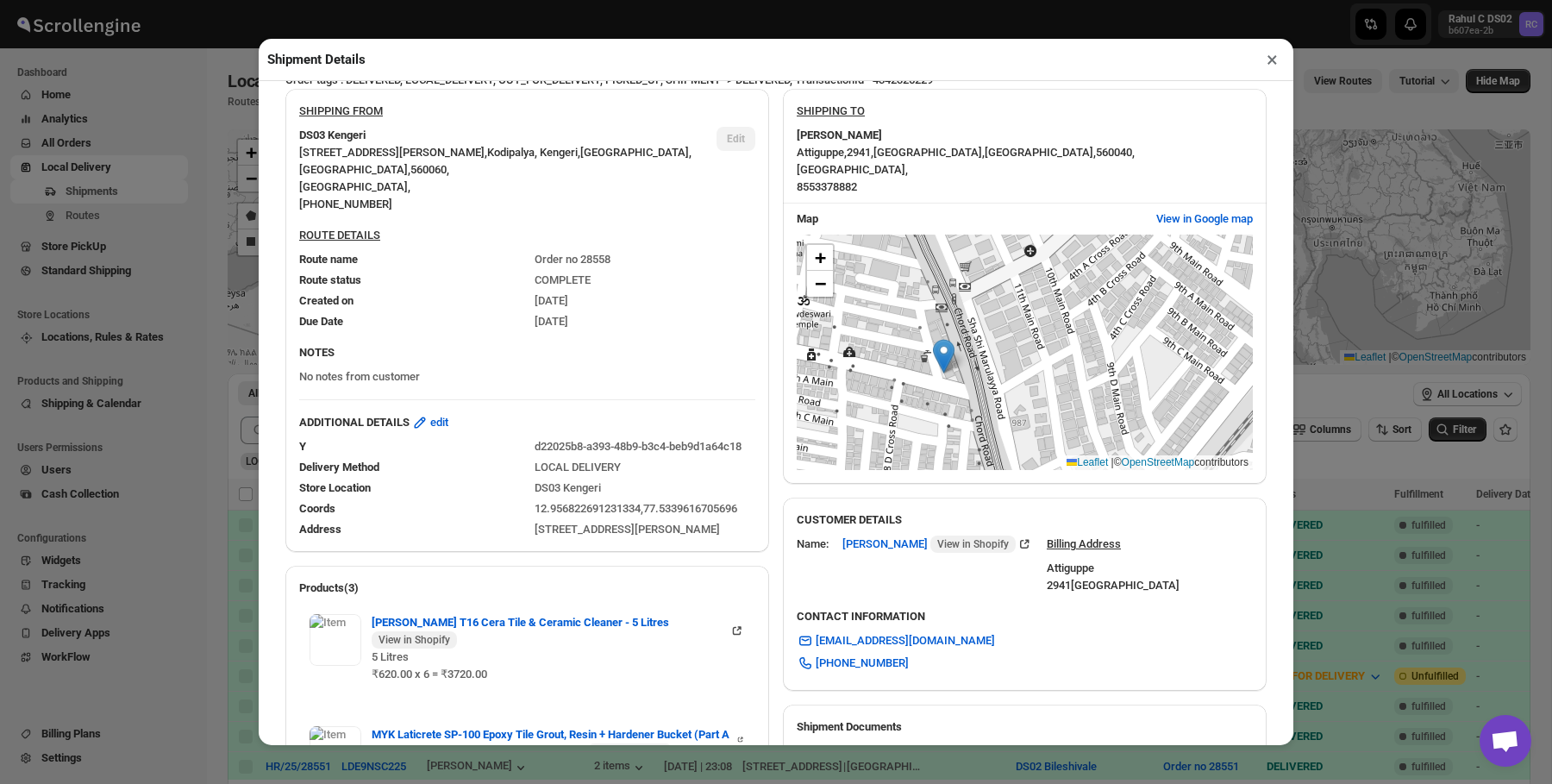
click at [638, 368] on p "No notes from customer" at bounding box center [527, 376] width 456 height 17
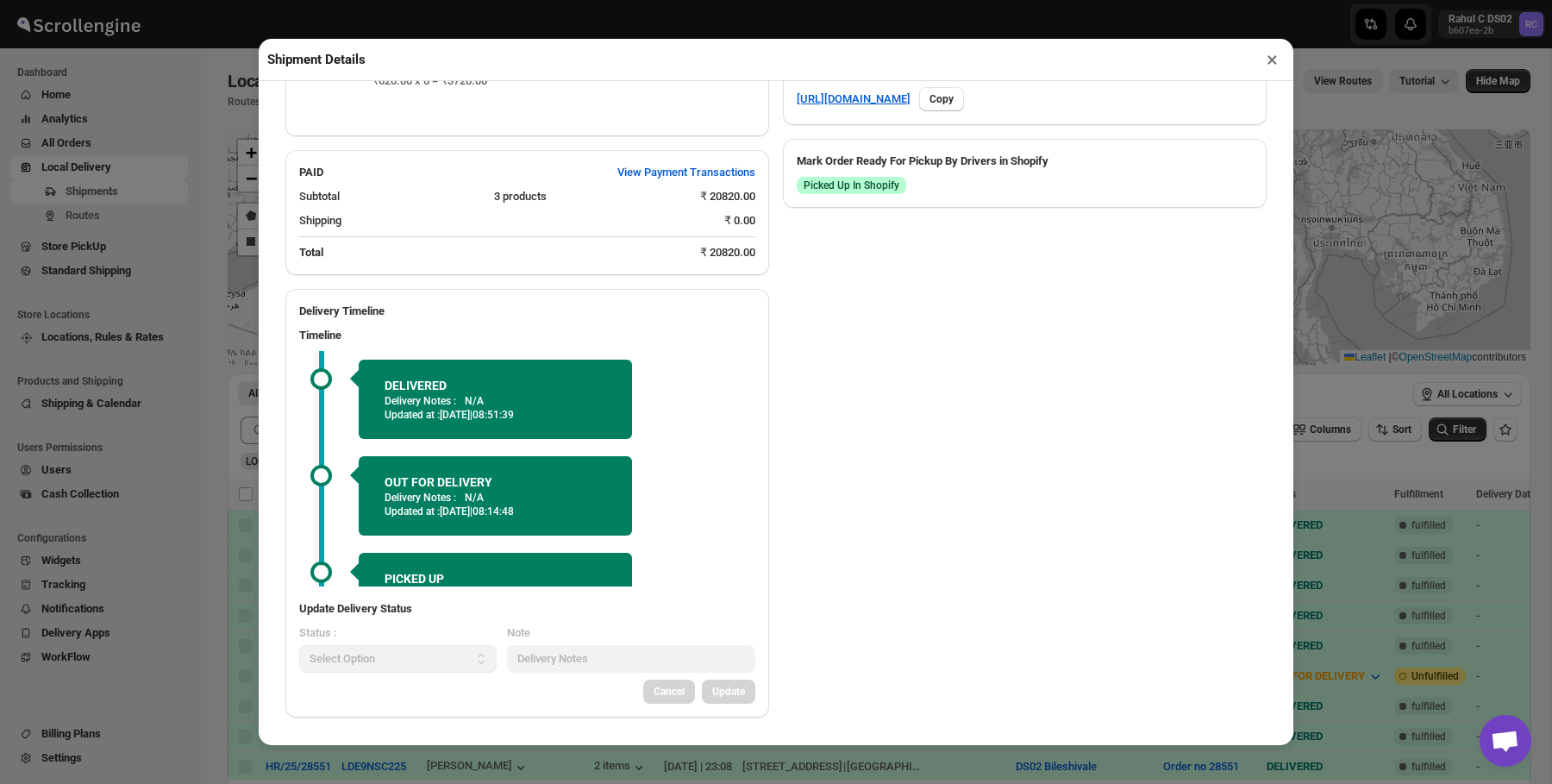
scroll to position [0, 0]
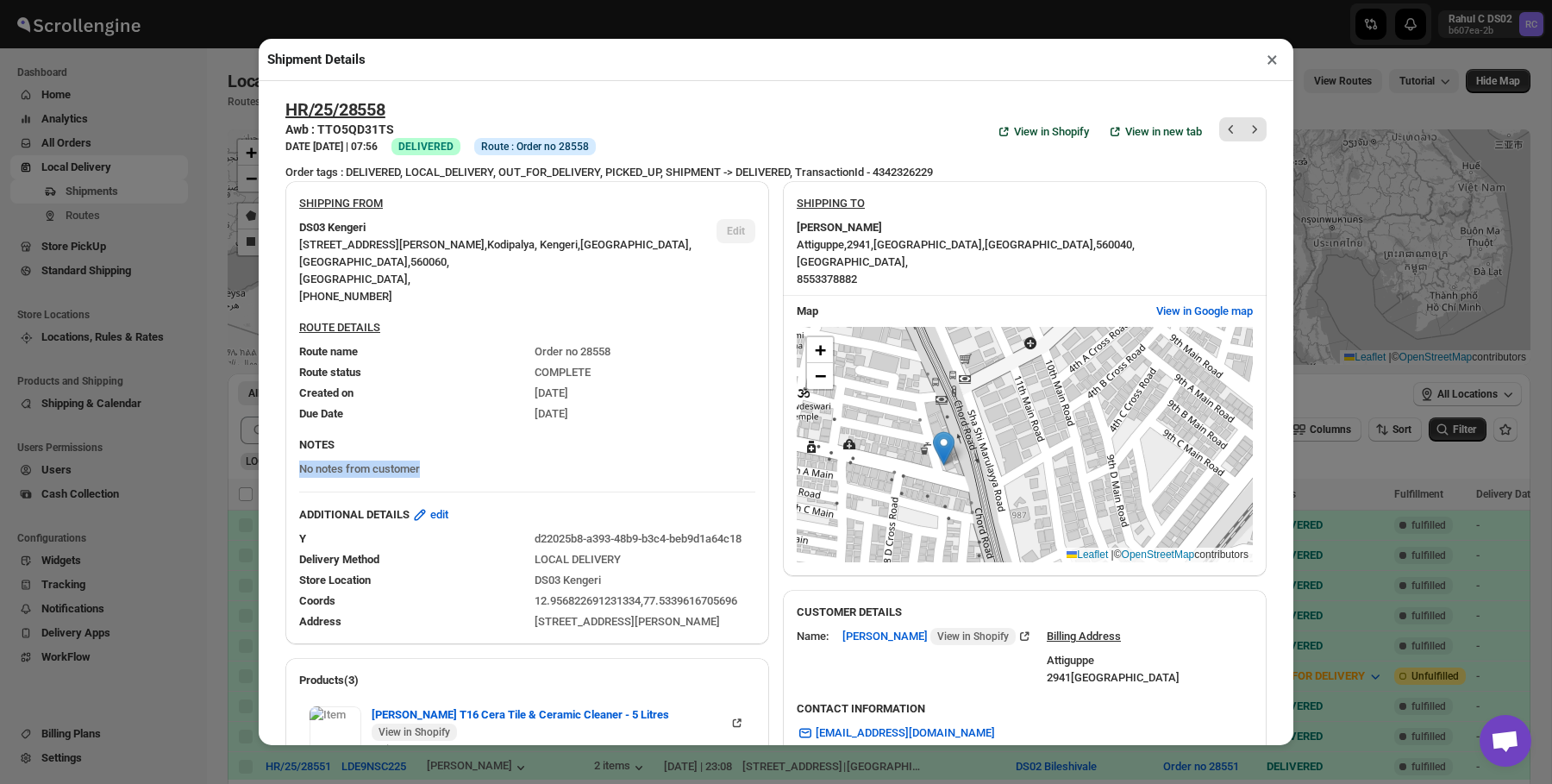
click at [513, 255] on div "[STREET_ADDRESS][PERSON_NAME] , [PHONE_NUMBER]" at bounding box center [501, 271] width 404 height 69
click at [462, 312] on div "ROUTE DETAILS Route name Order no 28558 Route status COMPLETE Created [DATE][DA…" at bounding box center [527, 370] width 484 height 117
click at [526, 250] on span "Kodipalya, Kengeri ," at bounding box center [534, 244] width 93 height 13
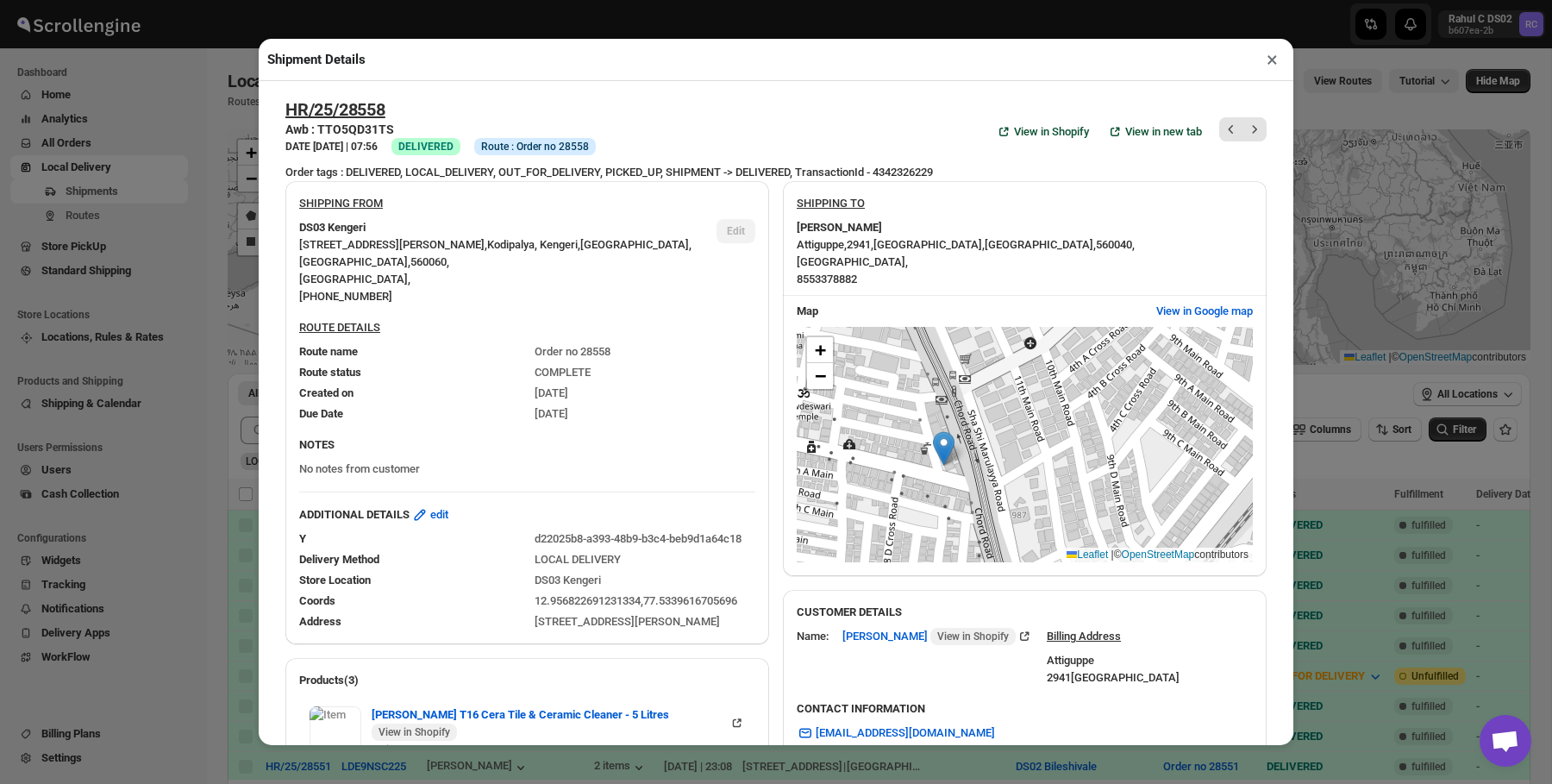
click at [526, 250] on span "Kodipalya, Kengeri ," at bounding box center [534, 244] width 93 height 13
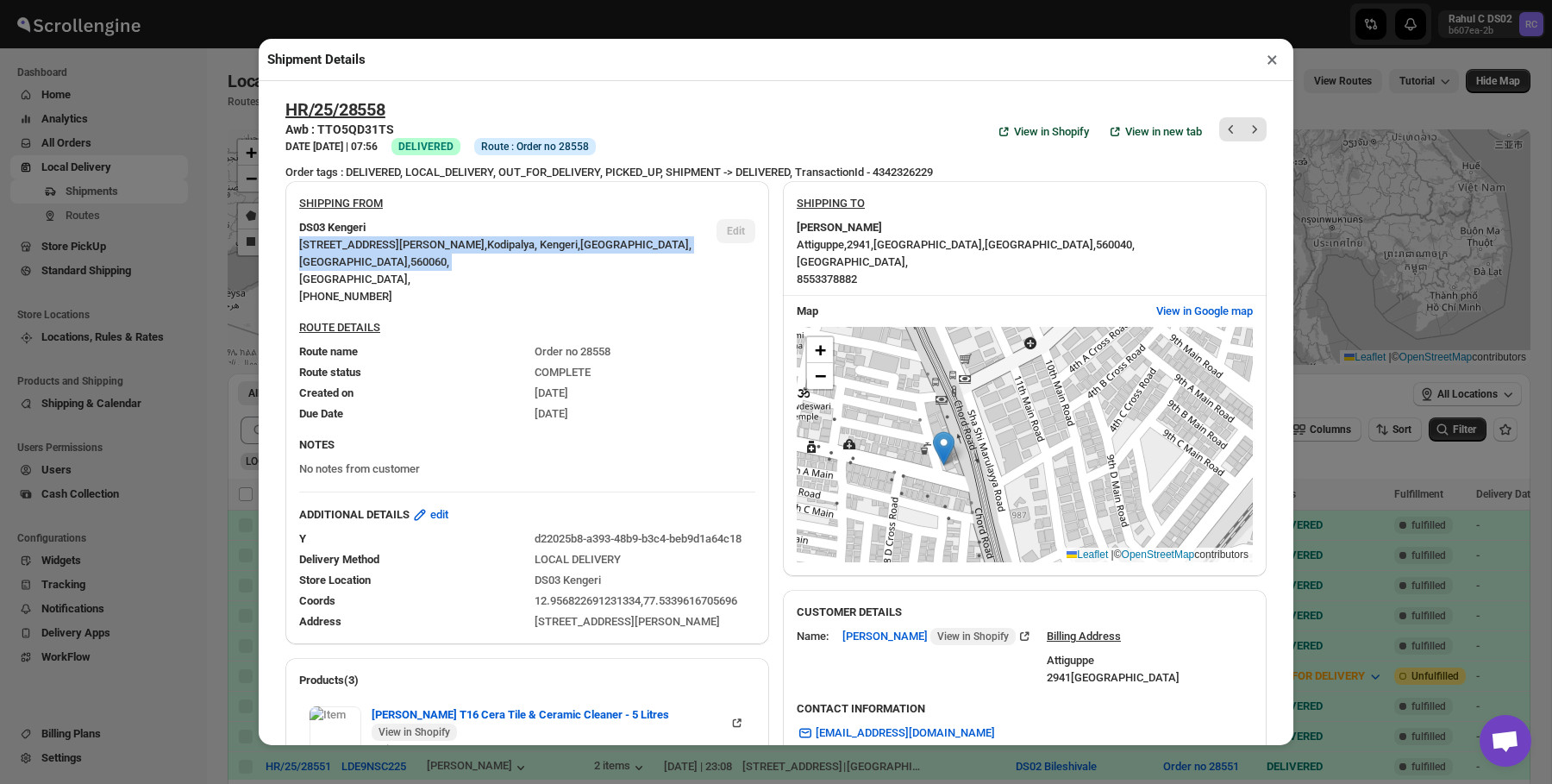
click at [536, 238] on div "[STREET_ADDRESS][PERSON_NAME] , [PHONE_NUMBER]" at bounding box center [501, 271] width 404 height 69
click at [825, 376] on span "−" at bounding box center [820, 375] width 11 height 22
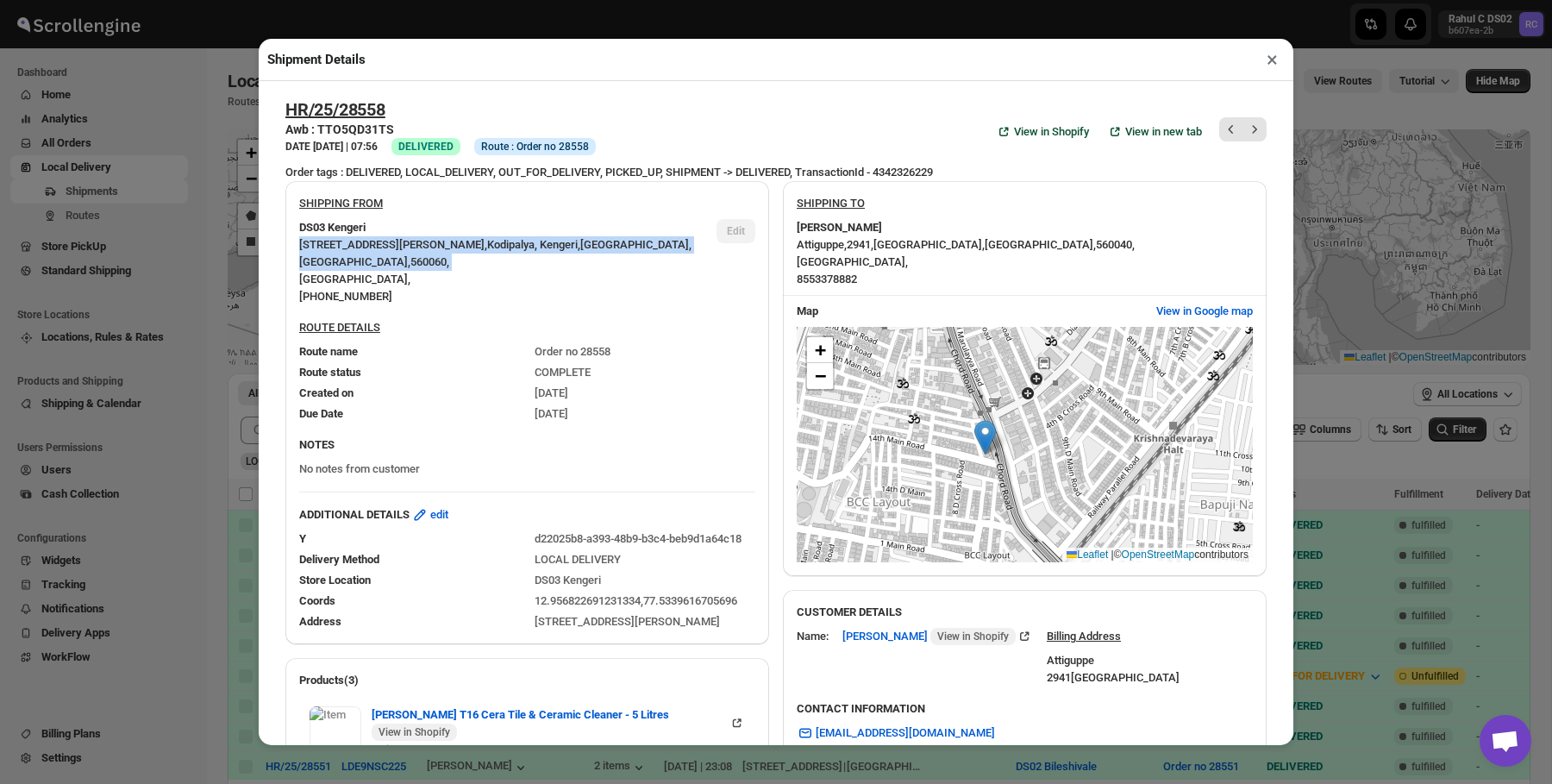
click at [707, 392] on div "Due Date [DATE]" at bounding box center [520, 407] width 469 height 31
click at [585, 236] on div "DS03 Kengeri" at bounding box center [501, 227] width 404 height 17
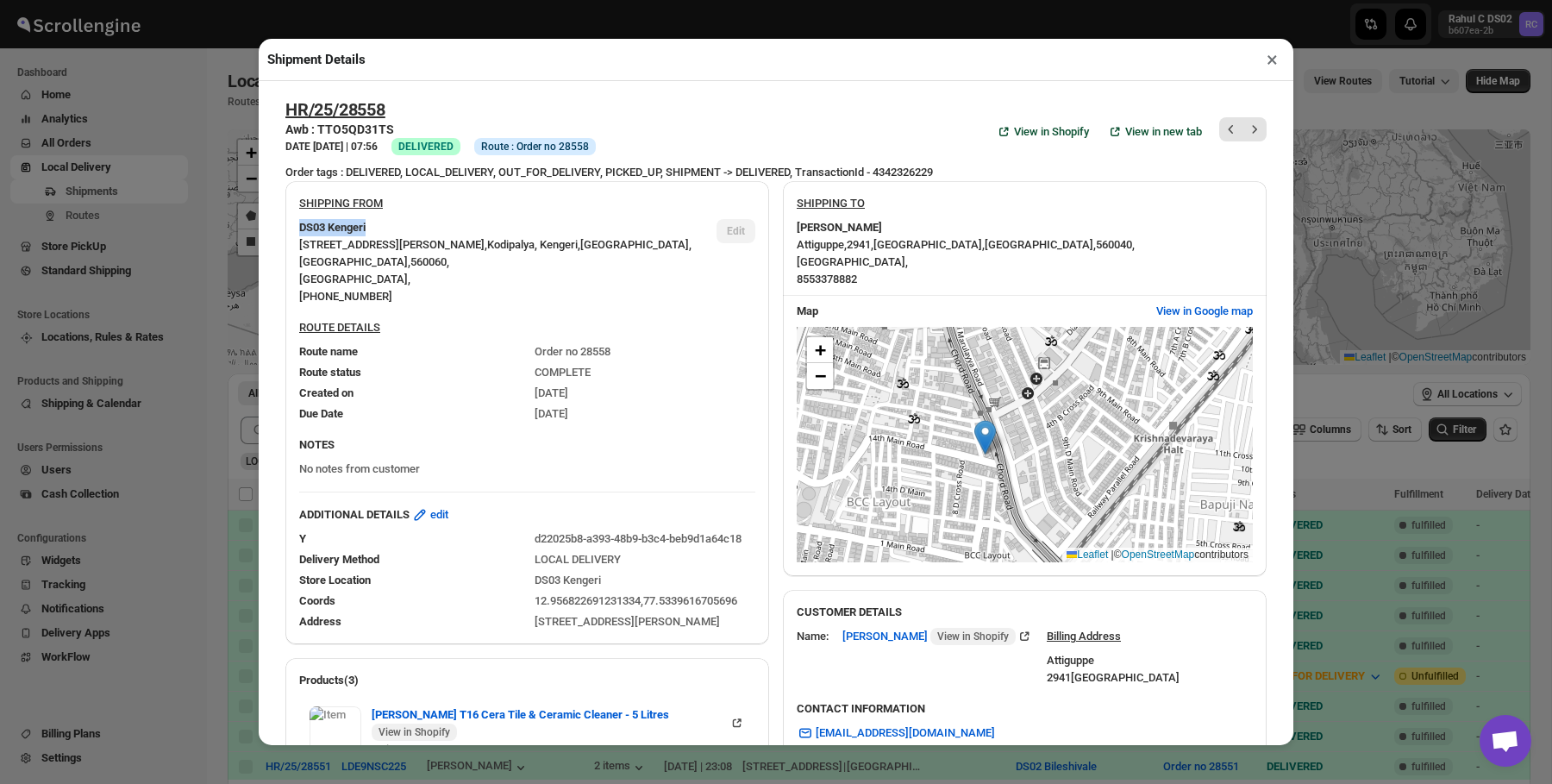
click at [585, 236] on div "DS03 Kengeri" at bounding box center [501, 227] width 404 height 17
